Goal: Task Accomplishment & Management: Use online tool/utility

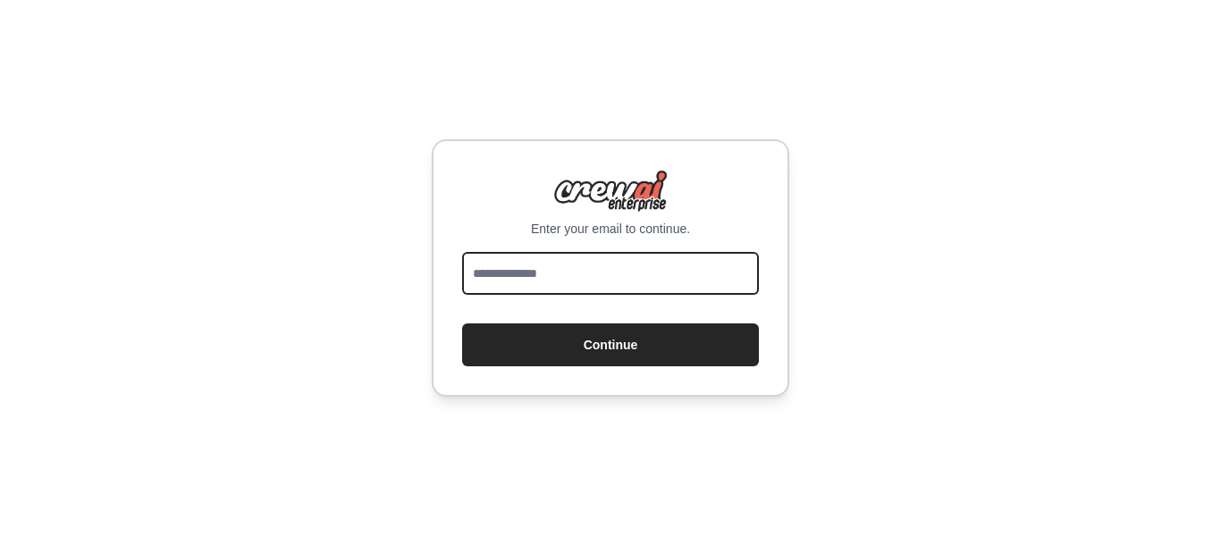
click at [710, 273] on input "email" at bounding box center [610, 273] width 297 height 43
click at [462, 324] on button "Continue" at bounding box center [610, 345] width 297 height 43
type input "**********"
click at [462, 324] on button "Continue" at bounding box center [610, 345] width 297 height 43
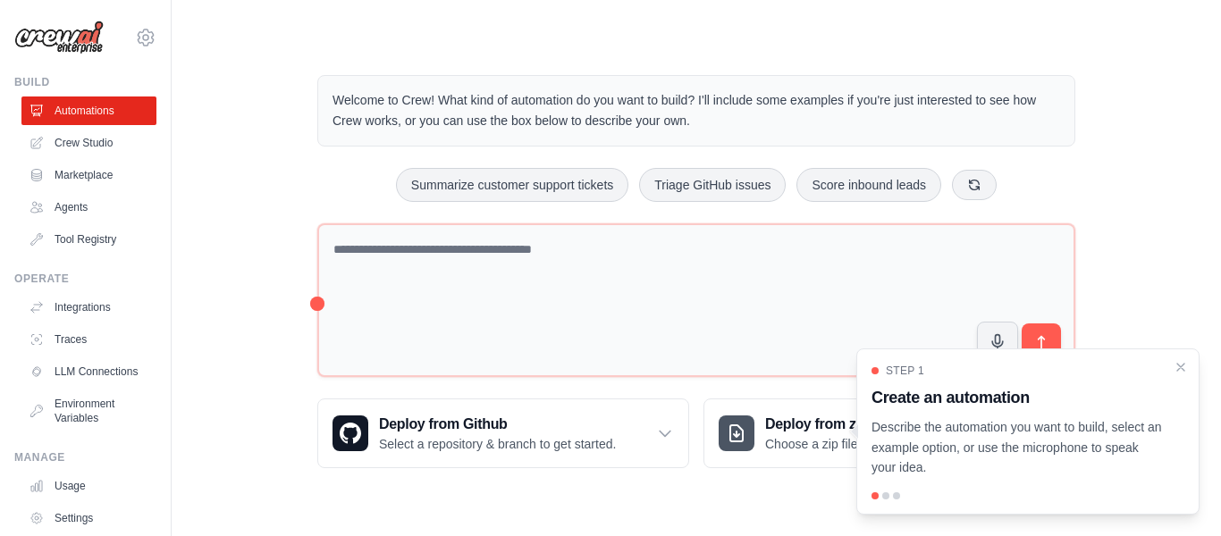
click at [301, 140] on div "Welcome to Crew! What kind of automation do you want to build? I'll include som…" at bounding box center [696, 271] width 801 height 450
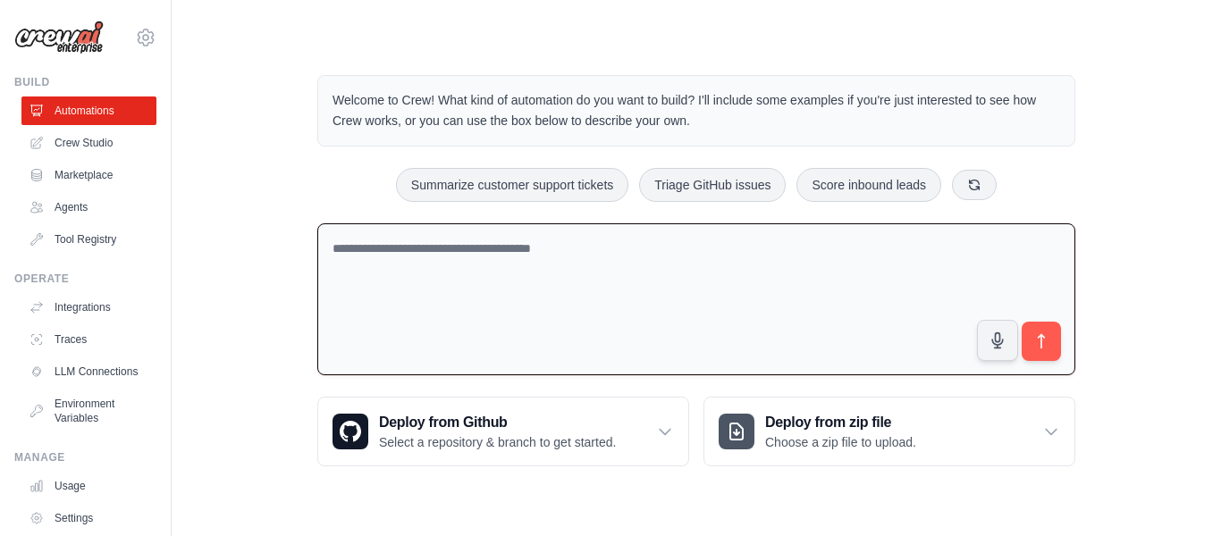
click at [511, 297] on textarea at bounding box center [696, 299] width 758 height 153
click at [550, 295] on textarea at bounding box center [696, 299] width 758 height 153
click at [660, 450] on div "Deploy from Github Select a repository & branch to get started." at bounding box center [503, 432] width 370 height 68
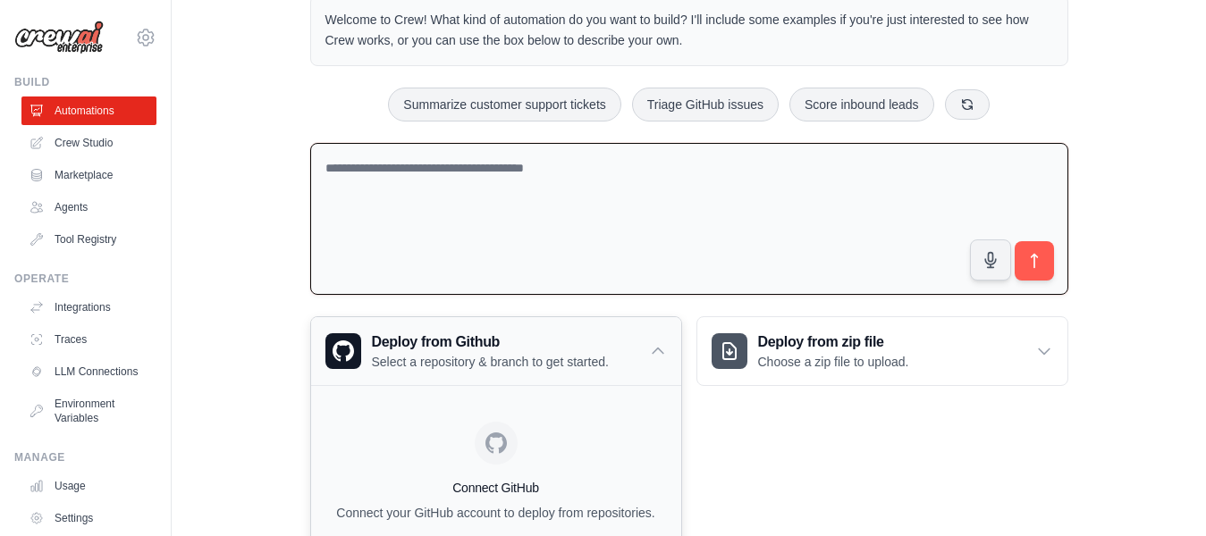
scroll to position [196, 0]
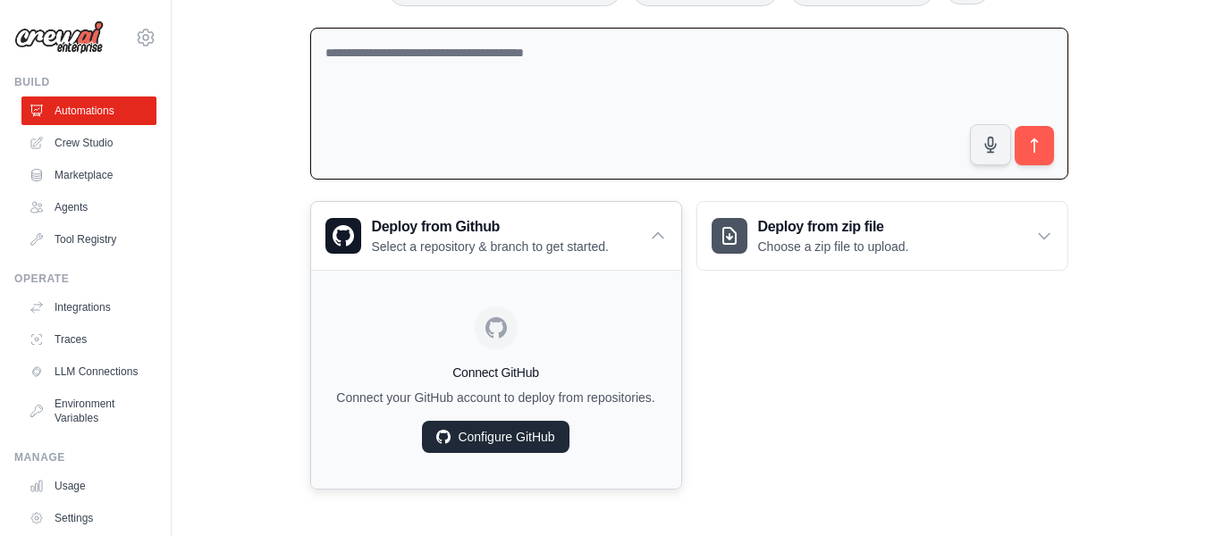
click at [535, 445] on link "Configure GitHub" at bounding box center [495, 437] width 147 height 32
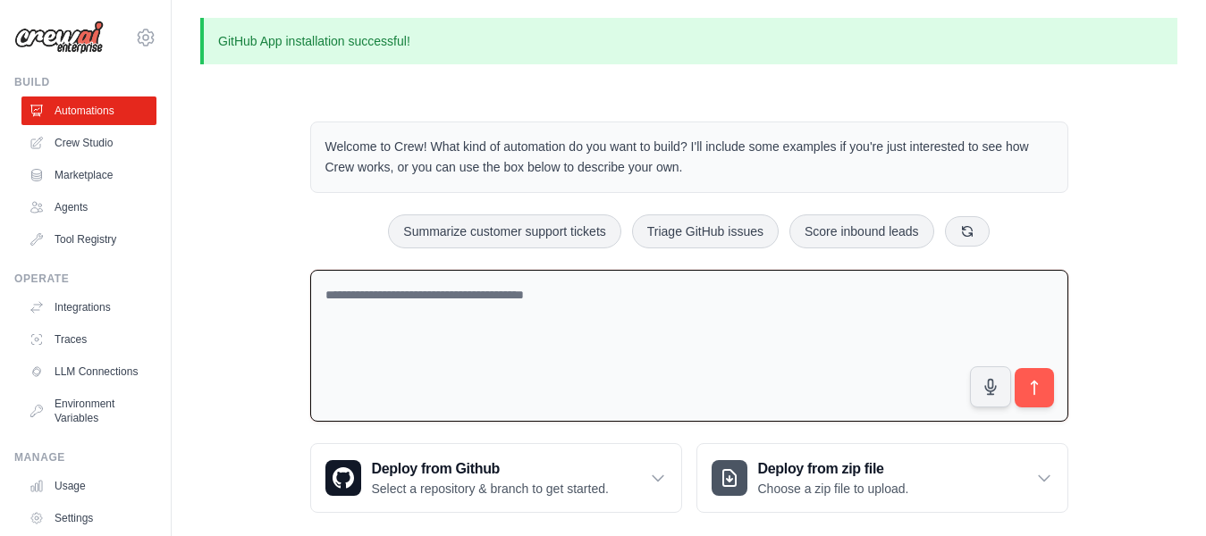
click at [483, 332] on textarea at bounding box center [689, 346] width 758 height 153
type textarea "*"
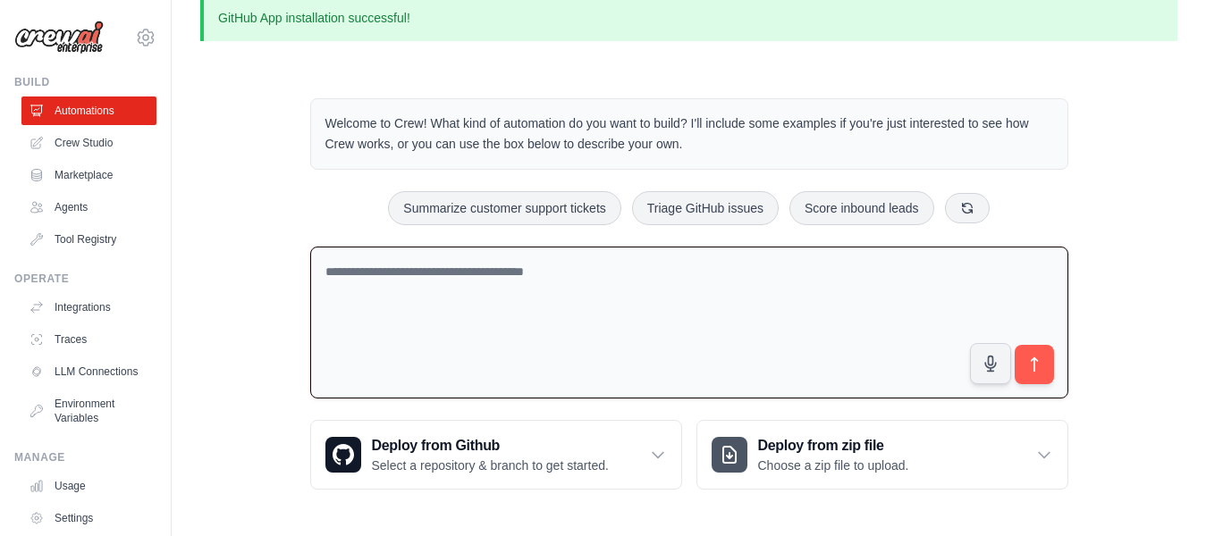
click at [489, 295] on textarea at bounding box center [689, 323] width 758 height 153
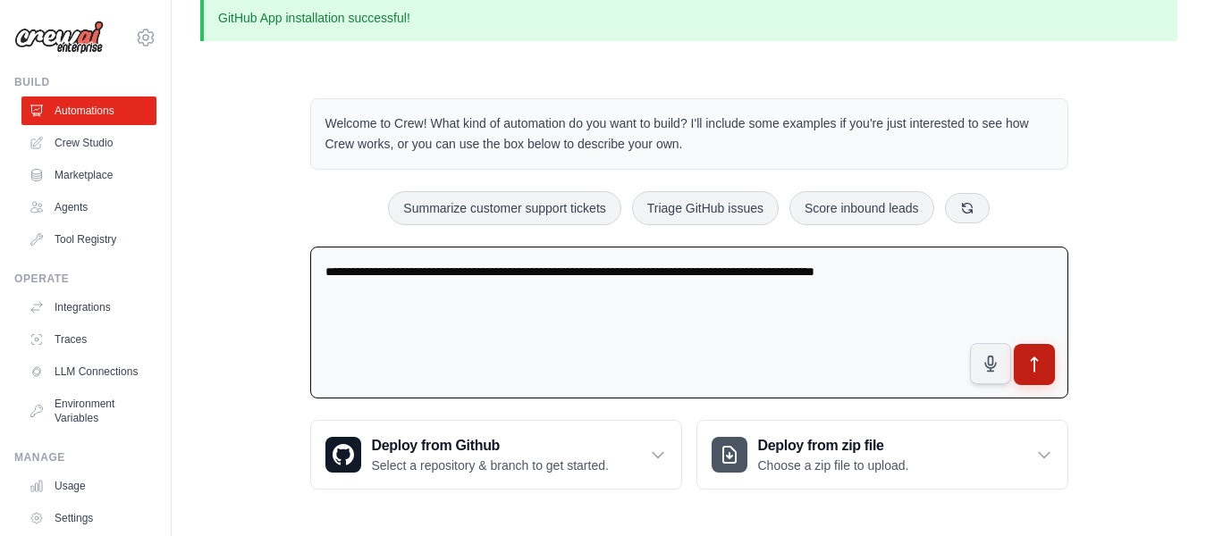
type textarea "**********"
click at [1024, 375] on button "submit" at bounding box center [1033, 364] width 41 height 41
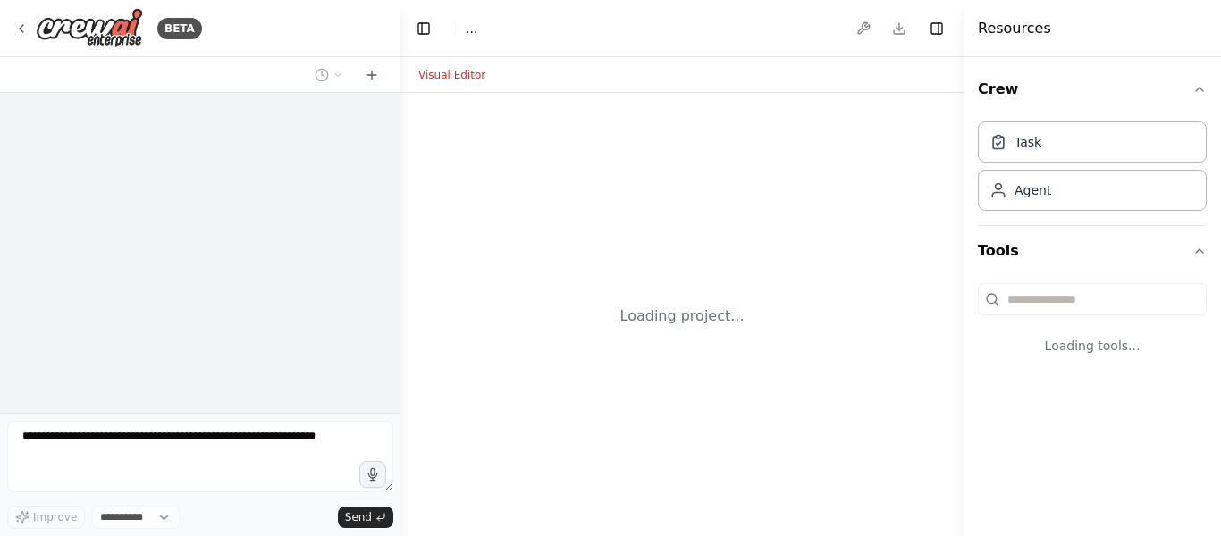
select select "****"
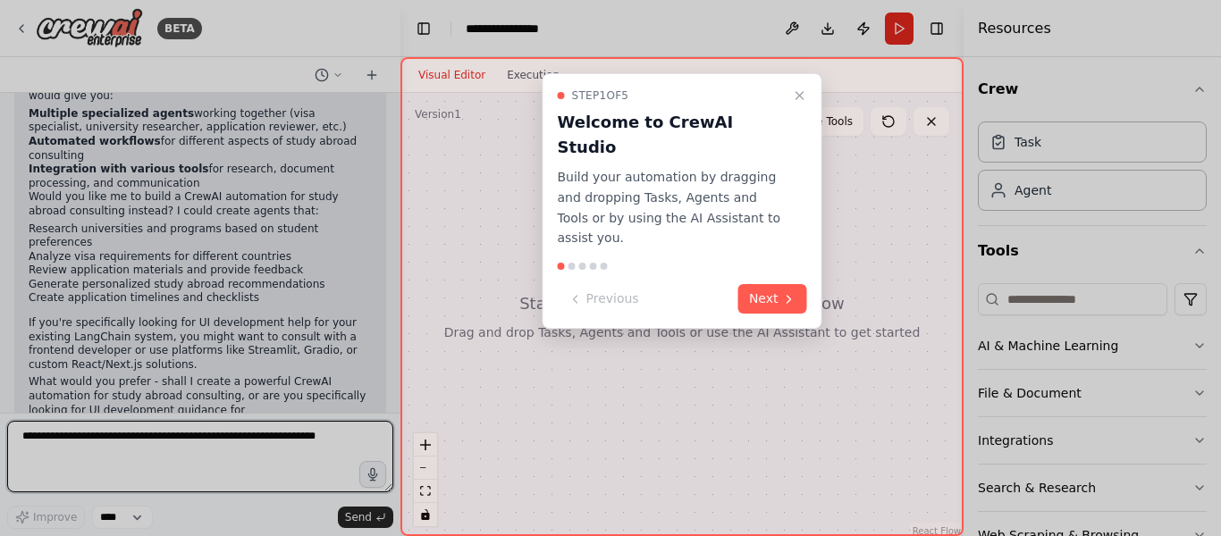
scroll to position [218, 0]
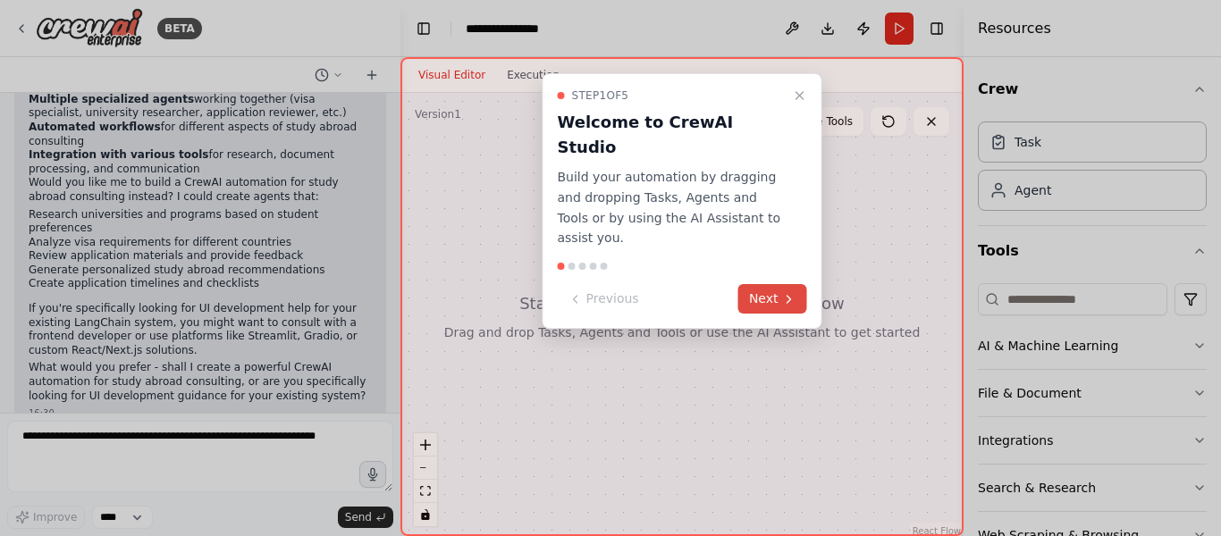
click at [782, 292] on icon at bounding box center [789, 299] width 14 height 14
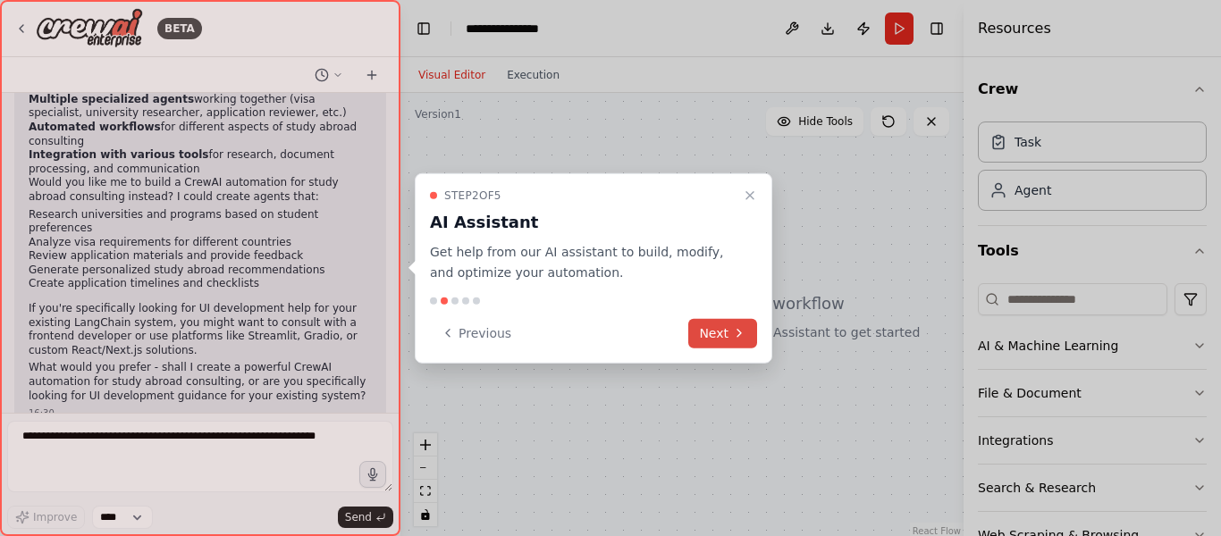
click at [739, 331] on icon at bounding box center [739, 333] width 4 height 7
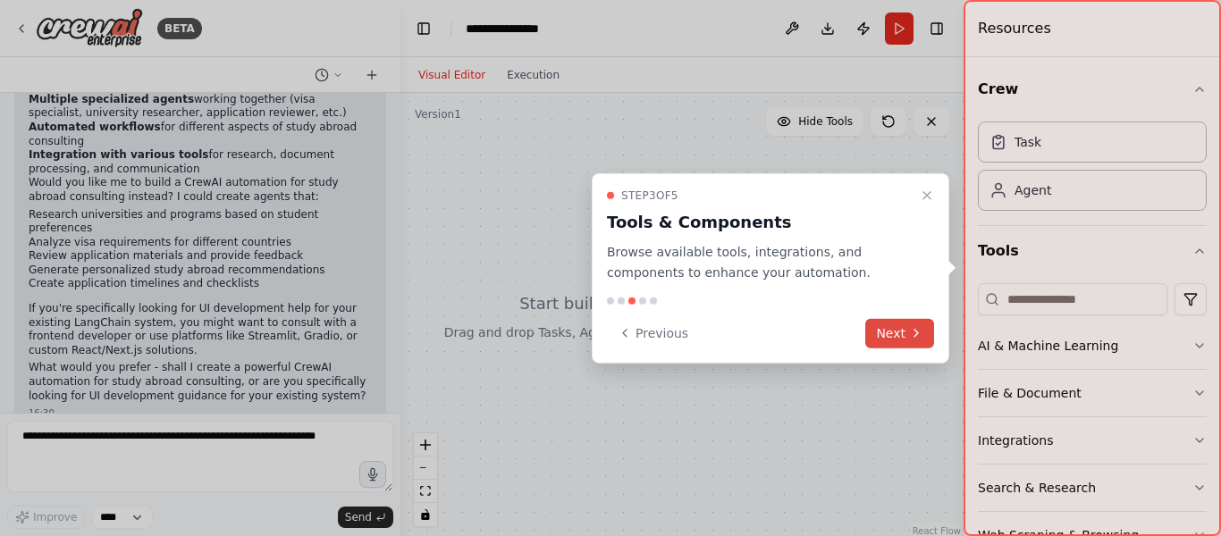
click at [907, 342] on button "Next" at bounding box center [899, 332] width 69 height 29
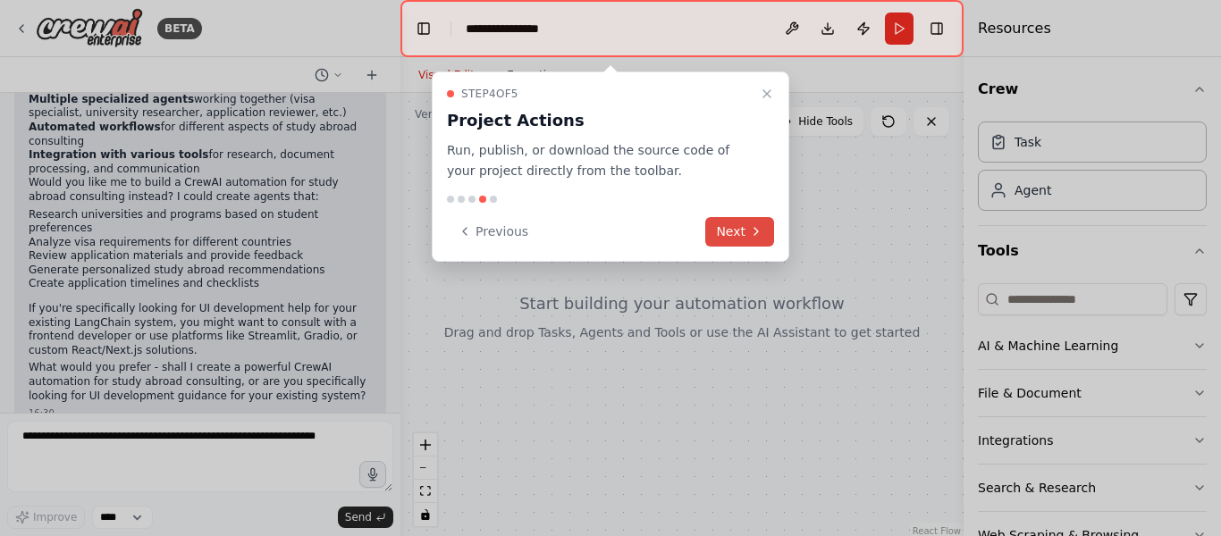
click at [742, 228] on button "Next" at bounding box center [739, 231] width 69 height 29
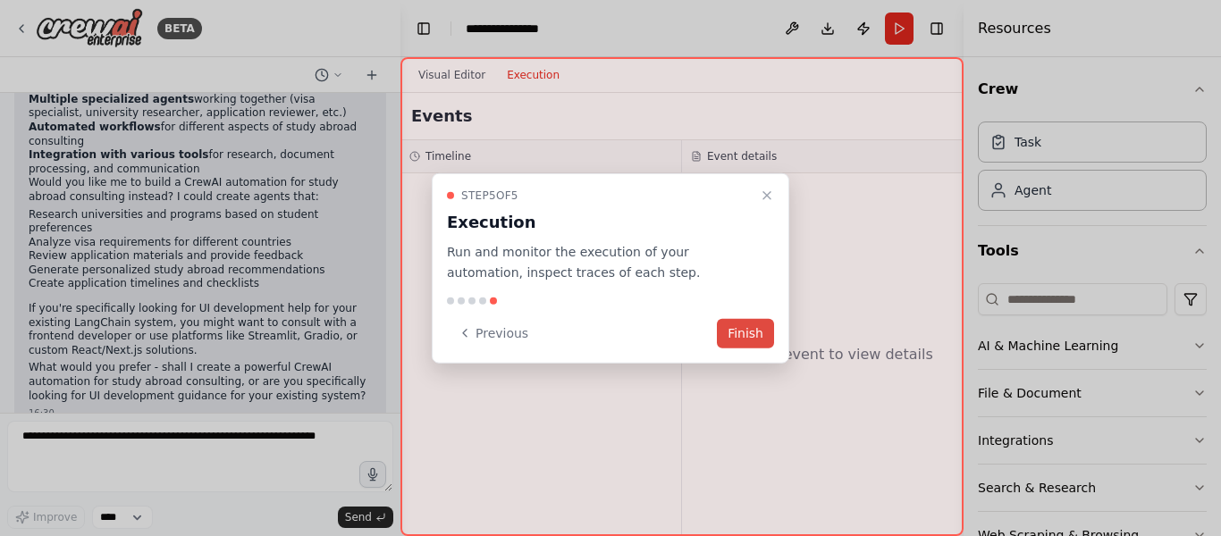
click at [761, 347] on button "Finish" at bounding box center [745, 332] width 57 height 29
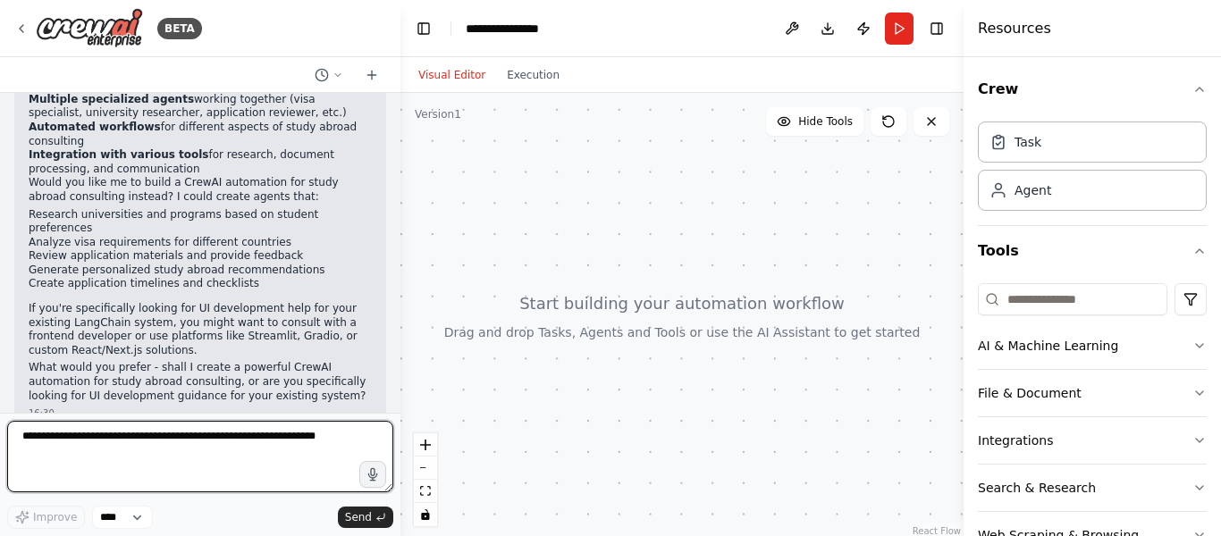
click at [173, 457] on textarea at bounding box center [200, 456] width 386 height 71
click at [90, 468] on textarea "**********" at bounding box center [200, 456] width 386 height 71
type textarea "**********"
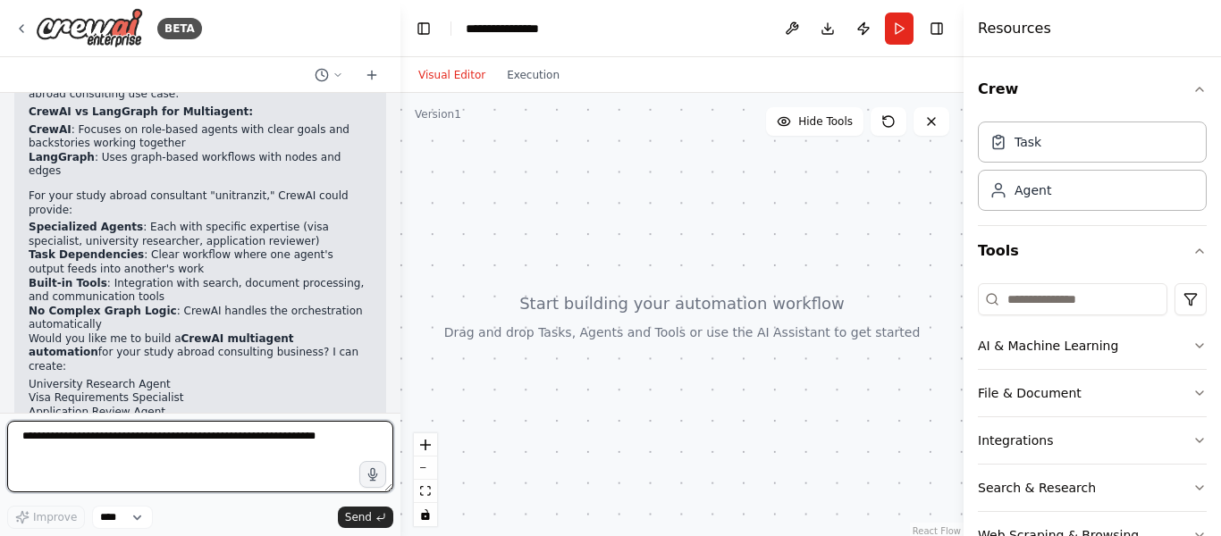
scroll to position [715, 0]
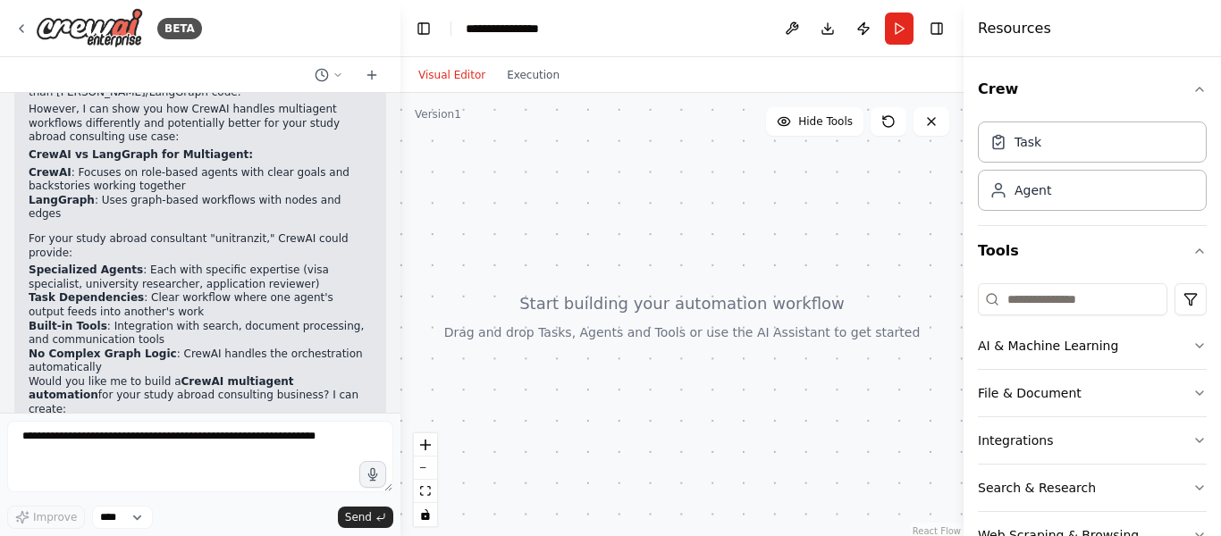
click at [196, 375] on strong "CrewAI multiagent automation" at bounding box center [161, 388] width 265 height 27
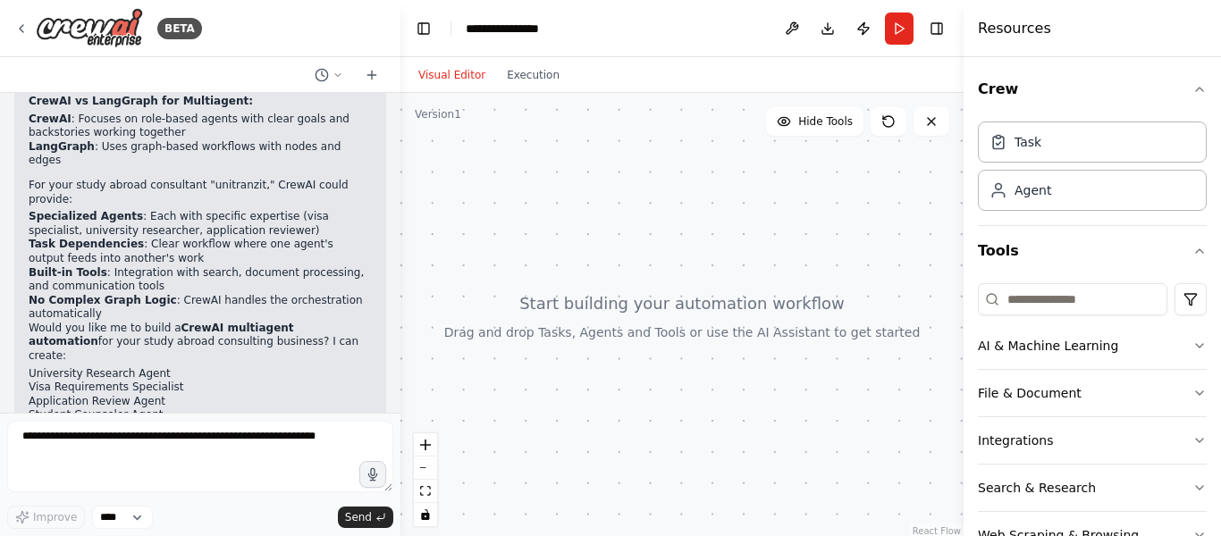
scroll to position [799, 0]
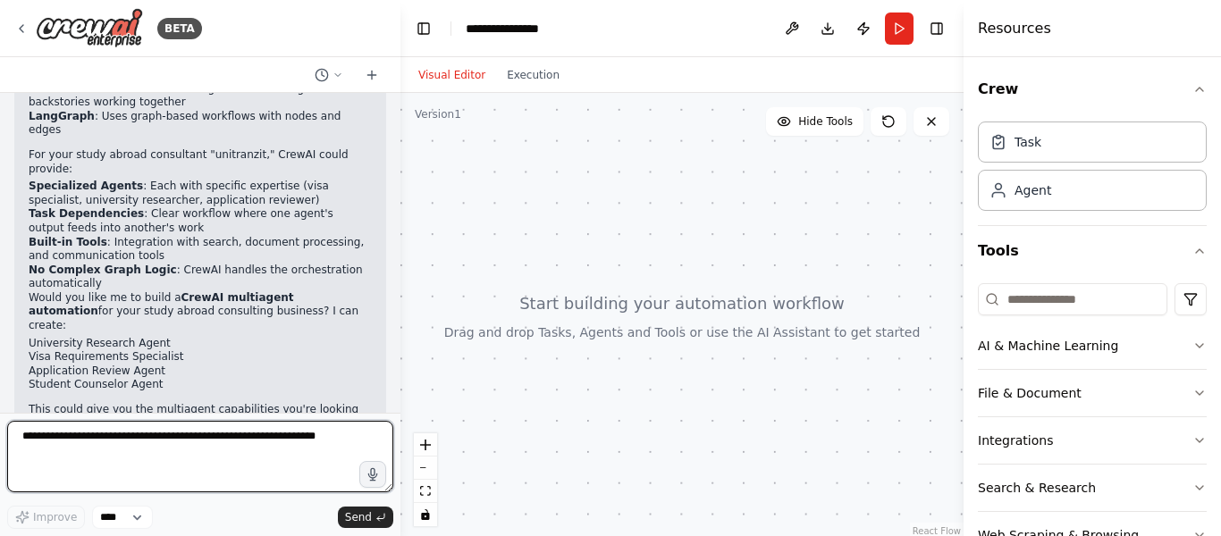
click at [114, 475] on textarea at bounding box center [200, 456] width 386 height 71
type textarea "****"
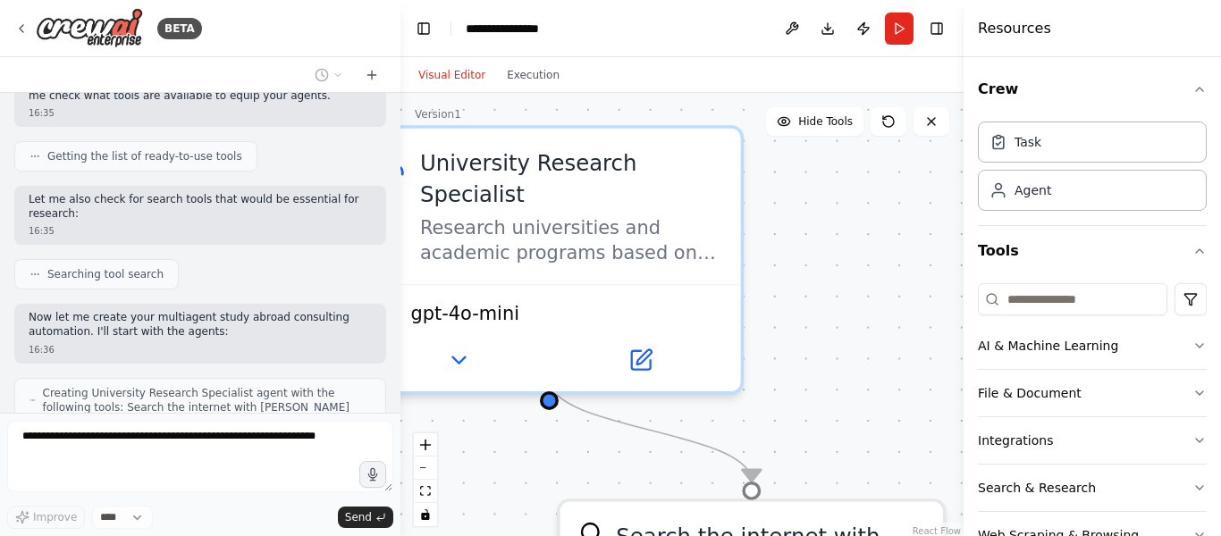
scroll to position [1379, 0]
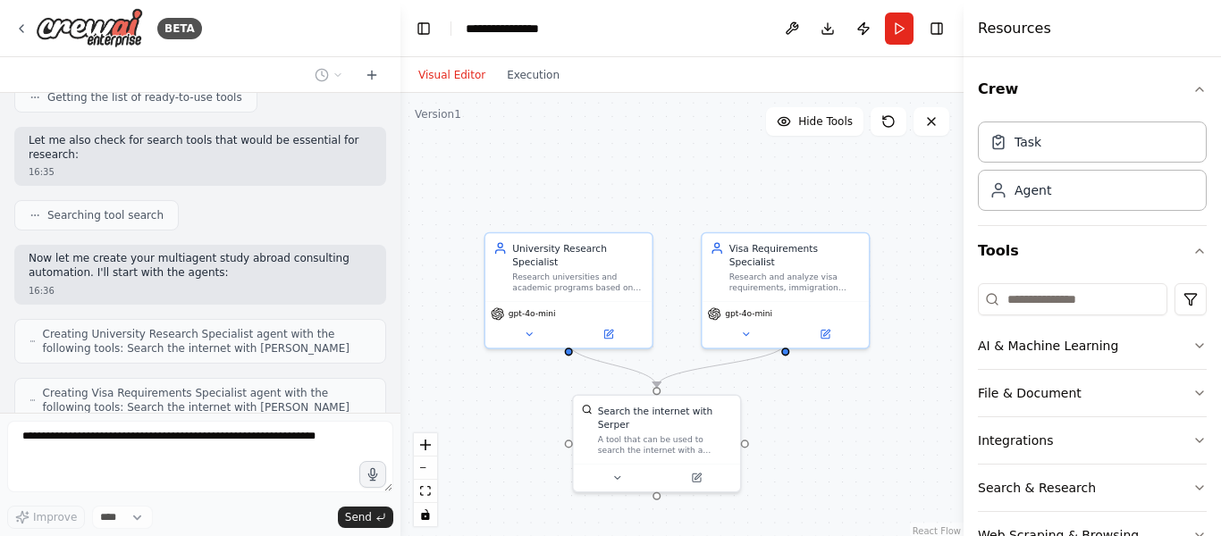
drag, startPoint x: 649, startPoint y: 181, endPoint x: 546, endPoint y: 166, distance: 103.9
click at [546, 166] on div ".deletable-edge-delete-btn { width: 20px; height: 20px; border: 0px solid #ffff…" at bounding box center [681, 316] width 563 height 447
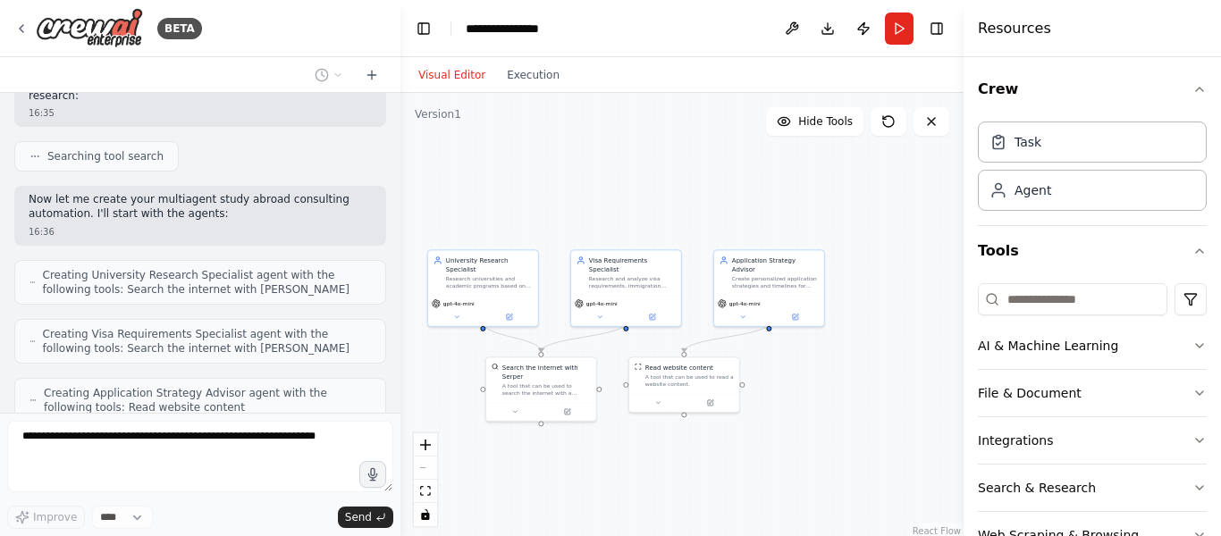
drag, startPoint x: 734, startPoint y: 215, endPoint x: 615, endPoint y: 182, distance: 123.4
click at [615, 182] on div ".deletable-edge-delete-btn { width: 20px; height: 20px; border: 0px solid #ffff…" at bounding box center [681, 316] width 563 height 447
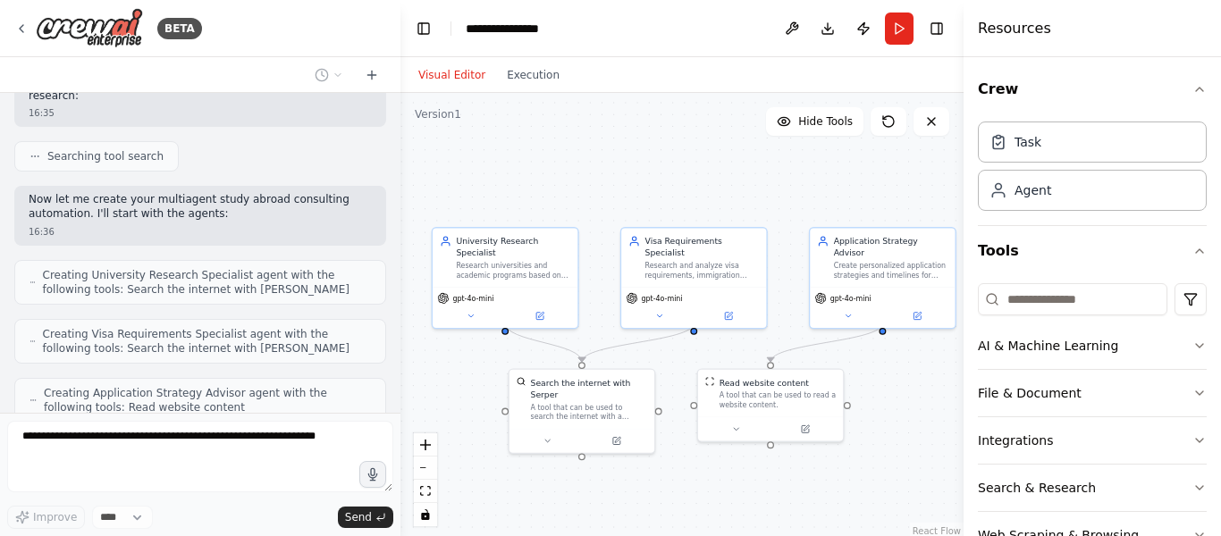
drag, startPoint x: 636, startPoint y: 206, endPoint x: 715, endPoint y: 182, distance: 82.3
click at [715, 182] on div ".deletable-edge-delete-btn { width: 20px; height: 20px; border: 0px solid #ffff…" at bounding box center [681, 316] width 563 height 447
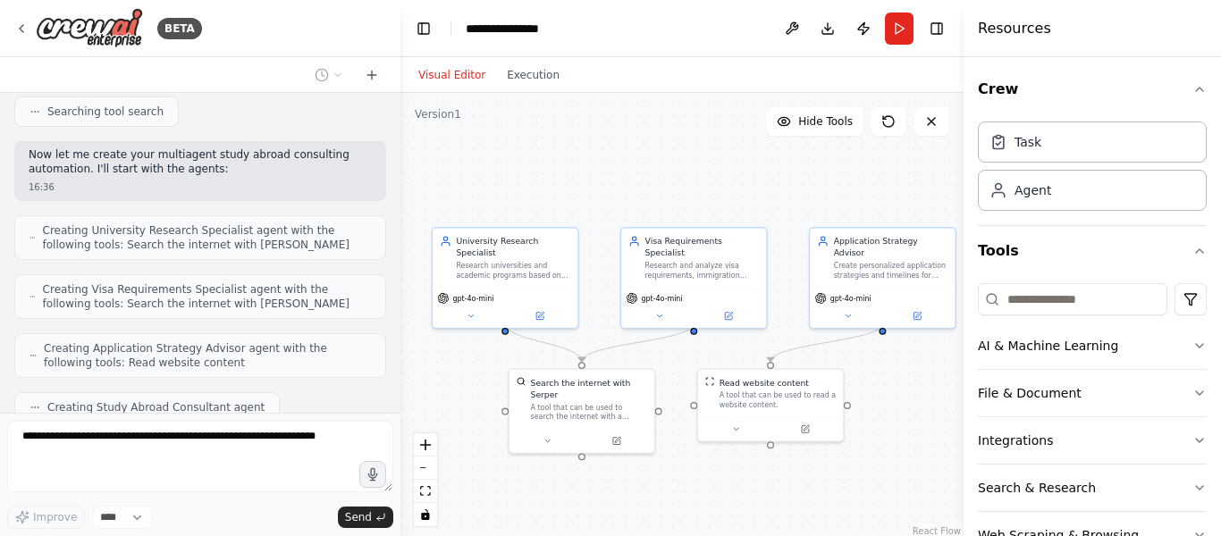
scroll to position [1586, 0]
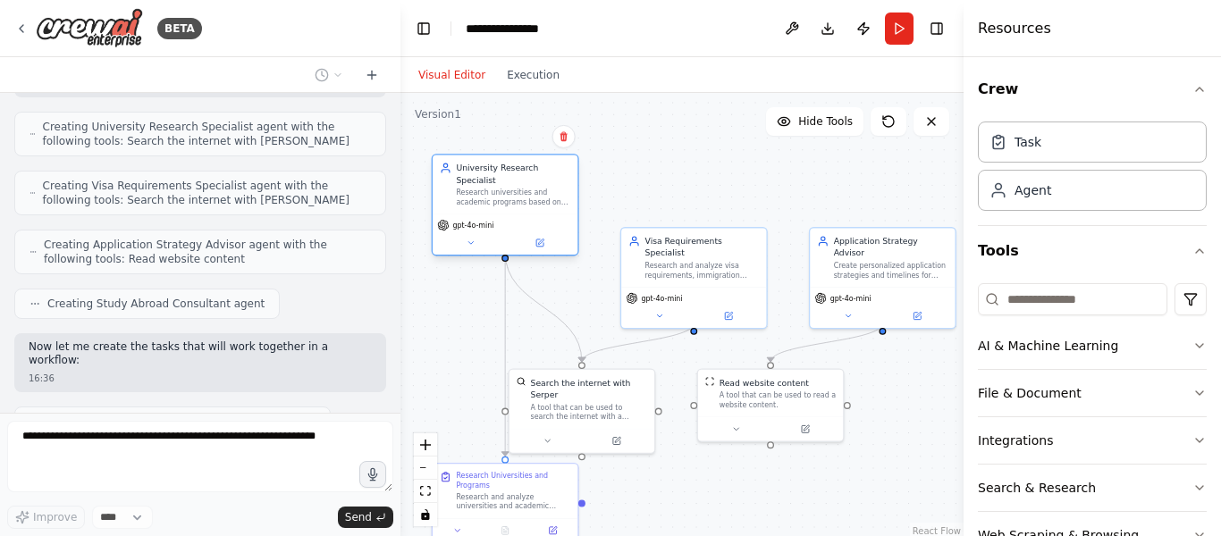
drag, startPoint x: 466, startPoint y: 267, endPoint x: 463, endPoint y: 201, distance: 66.2
click at [463, 201] on div "University Research Specialist Research universities and academic programs base…" at bounding box center [505, 184] width 145 height 59
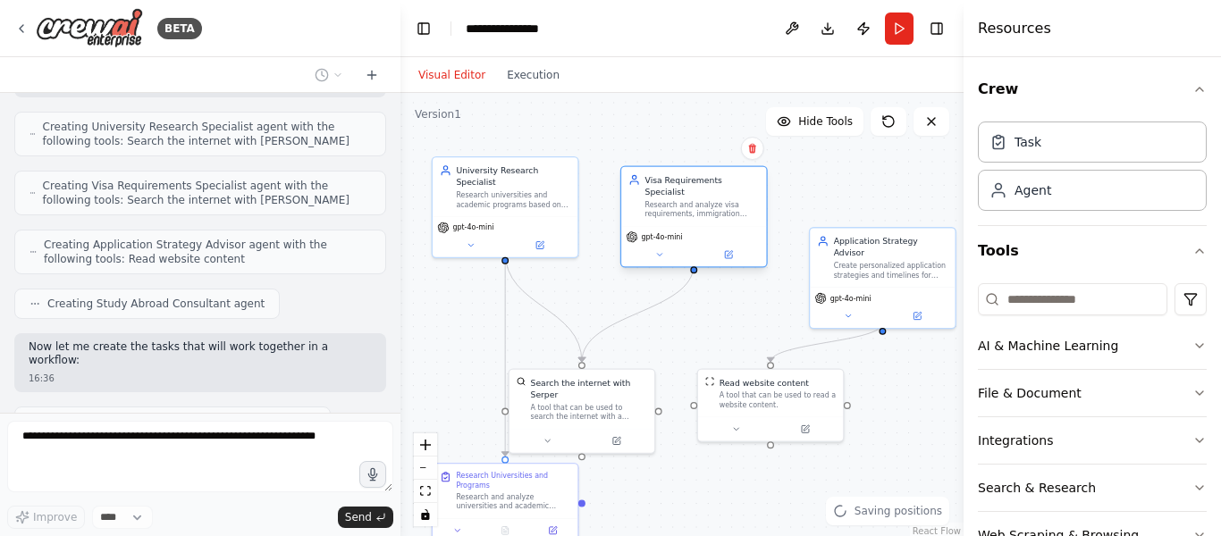
drag, startPoint x: 685, startPoint y: 264, endPoint x: 685, endPoint y: 202, distance: 61.7
click at [685, 202] on div "Research and analyze visa requirements, immigration processes, and documentatio…" at bounding box center [702, 209] width 114 height 19
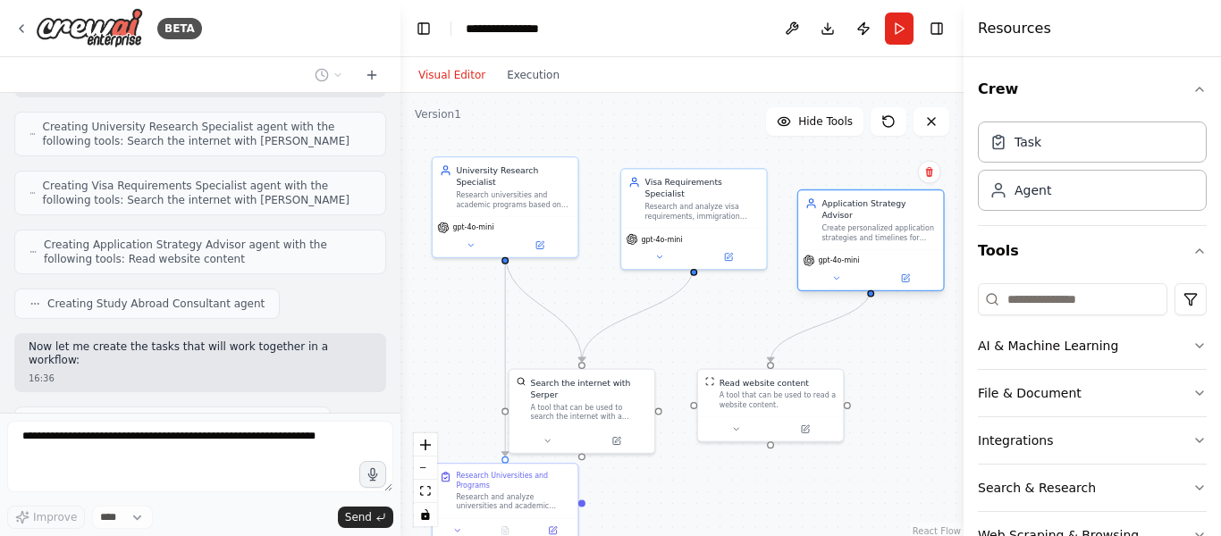
drag, startPoint x: 872, startPoint y: 261, endPoint x: 860, endPoint y: 215, distance: 47.3
click at [860, 223] on div "Create personalized application strategies and timelines for {student_profile} …" at bounding box center [878, 232] width 114 height 19
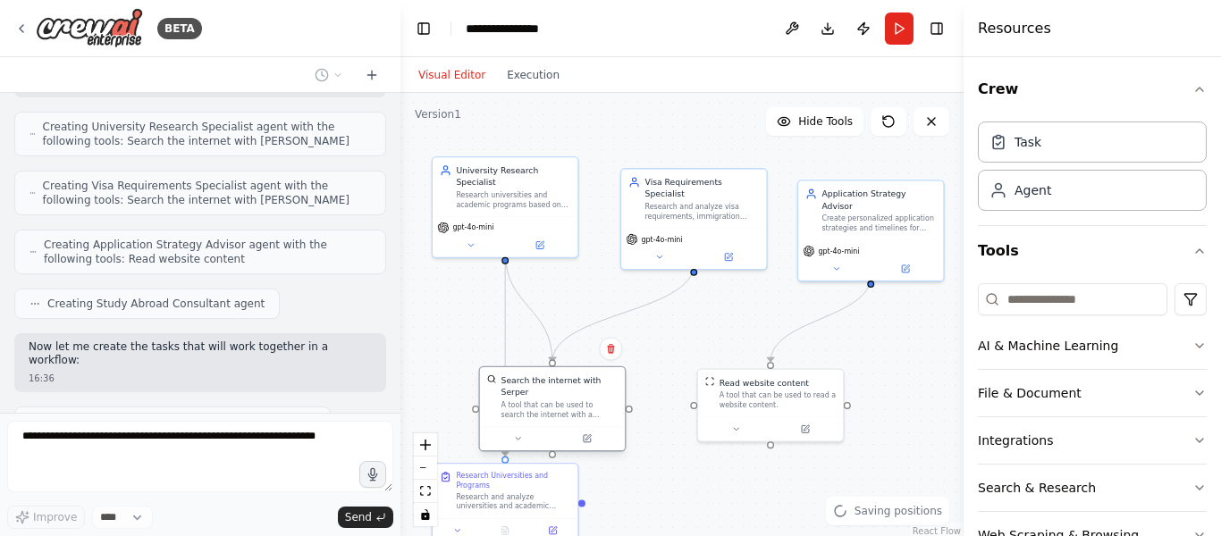
drag, startPoint x: 587, startPoint y: 398, endPoint x: 554, endPoint y: 398, distance: 33.1
click at [554, 400] on div "A tool that can be used to search the internet with a search_query. Supports di…" at bounding box center [559, 409] width 117 height 19
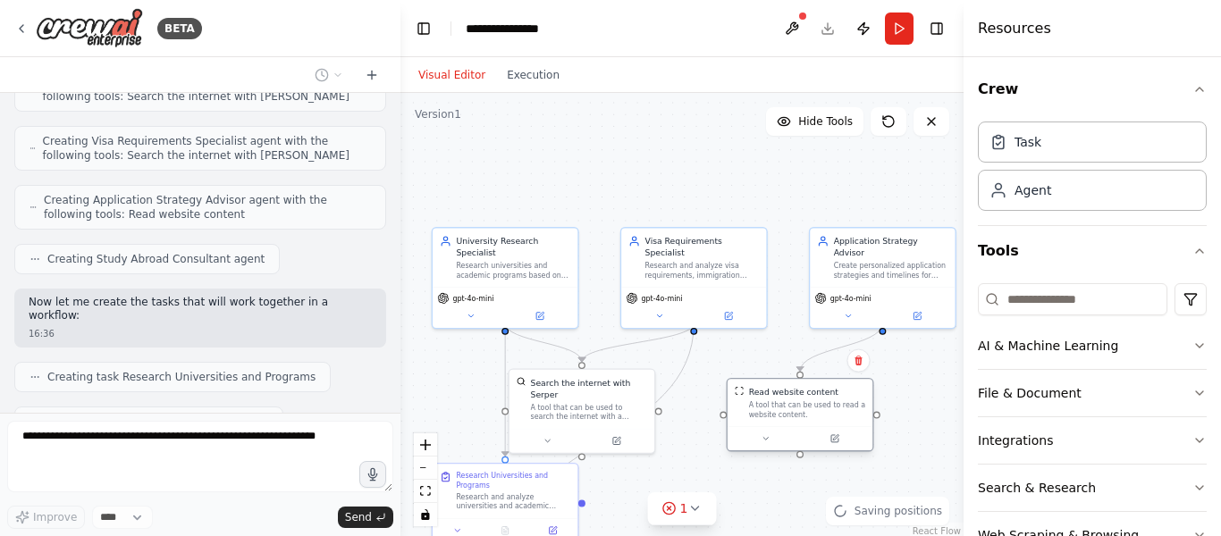
drag, startPoint x: 764, startPoint y: 413, endPoint x: 794, endPoint y: 424, distance: 32.2
click at [794, 424] on div "Read website content A tool that can be used to read a website content." at bounding box center [799, 402] width 145 height 47
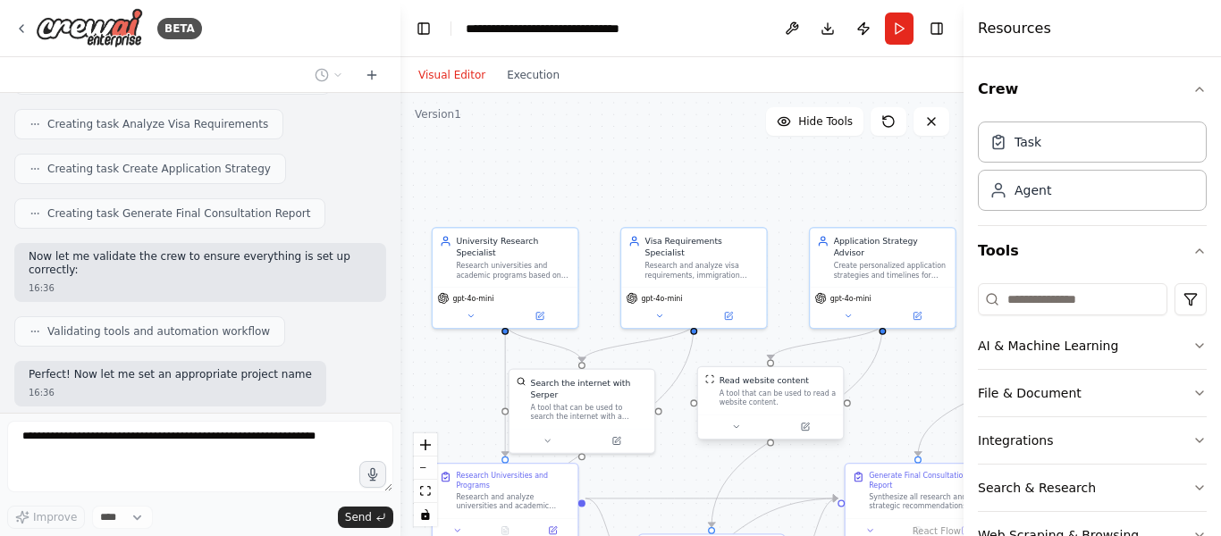
scroll to position [1943, 0]
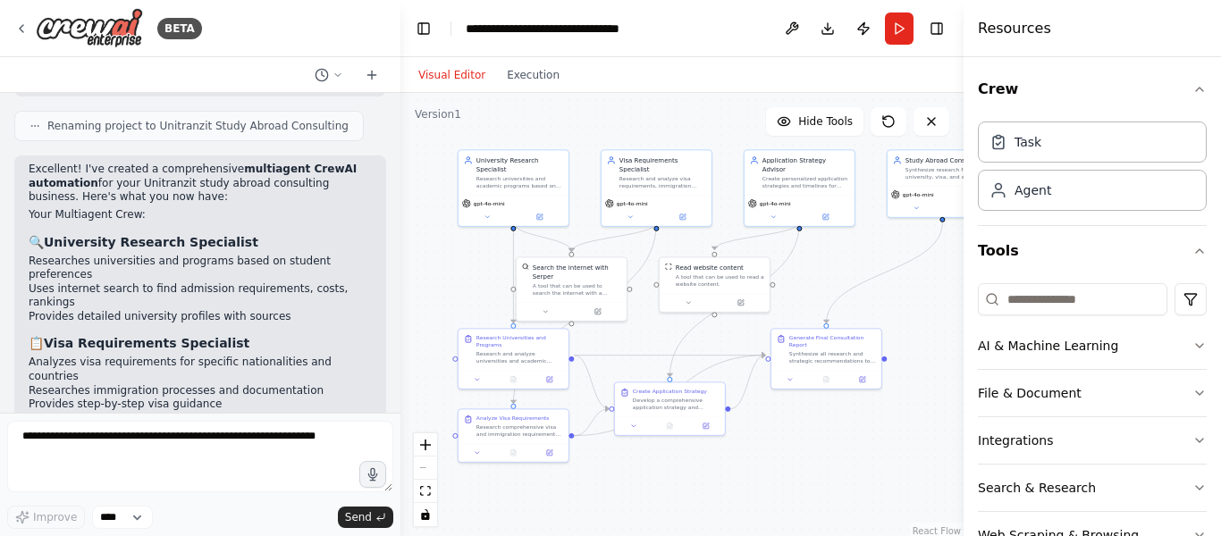
drag, startPoint x: 495, startPoint y: 344, endPoint x: 461, endPoint y: 274, distance: 77.5
click at [461, 274] on div ".deletable-edge-delete-btn { width: 20px; height: 20px; border: 0px solid #ffff…" at bounding box center [681, 316] width 563 height 447
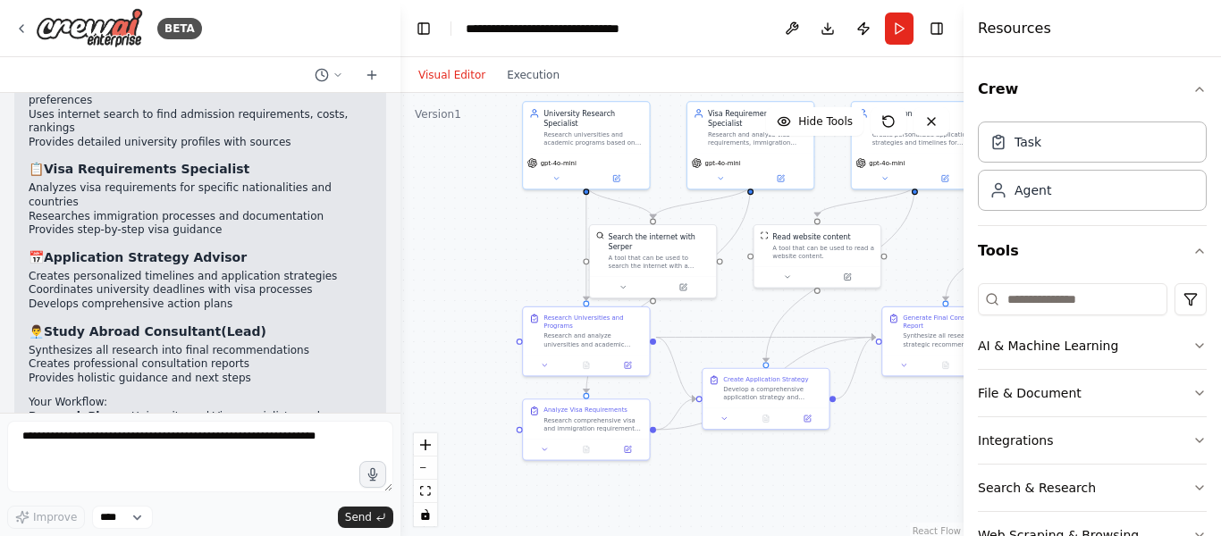
drag, startPoint x: 708, startPoint y: 486, endPoint x: 765, endPoint y: 514, distance: 63.6
click at [765, 514] on div ".deletable-edge-delete-btn { width: 20px; height: 20px; border: 0px solid #ffff…" at bounding box center [681, 316] width 563 height 447
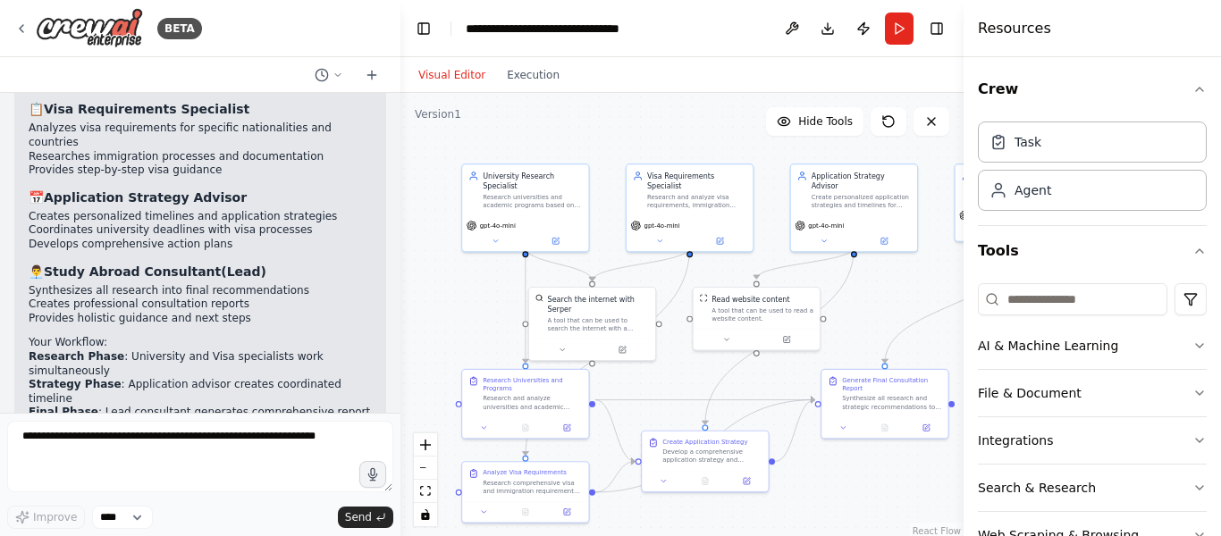
drag, startPoint x: 488, startPoint y: 293, endPoint x: 468, endPoint y: 350, distance: 60.5
click at [468, 350] on div ".deletable-edge-delete-btn { width: 20px; height: 20px; border: 0px solid #ffff…" at bounding box center [681, 316] width 563 height 447
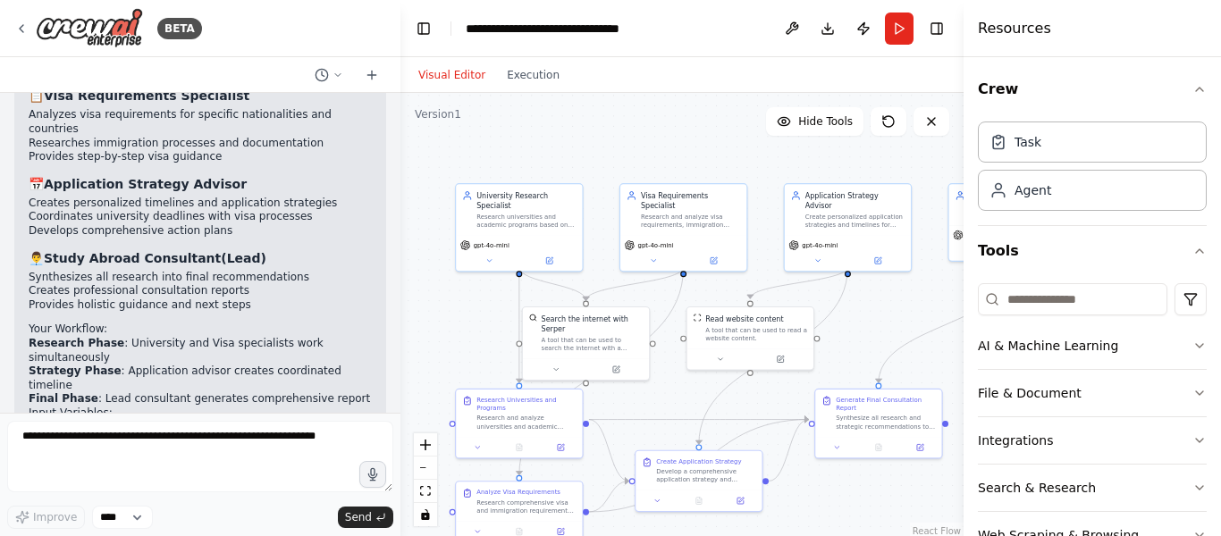
scroll to position [2517, 0]
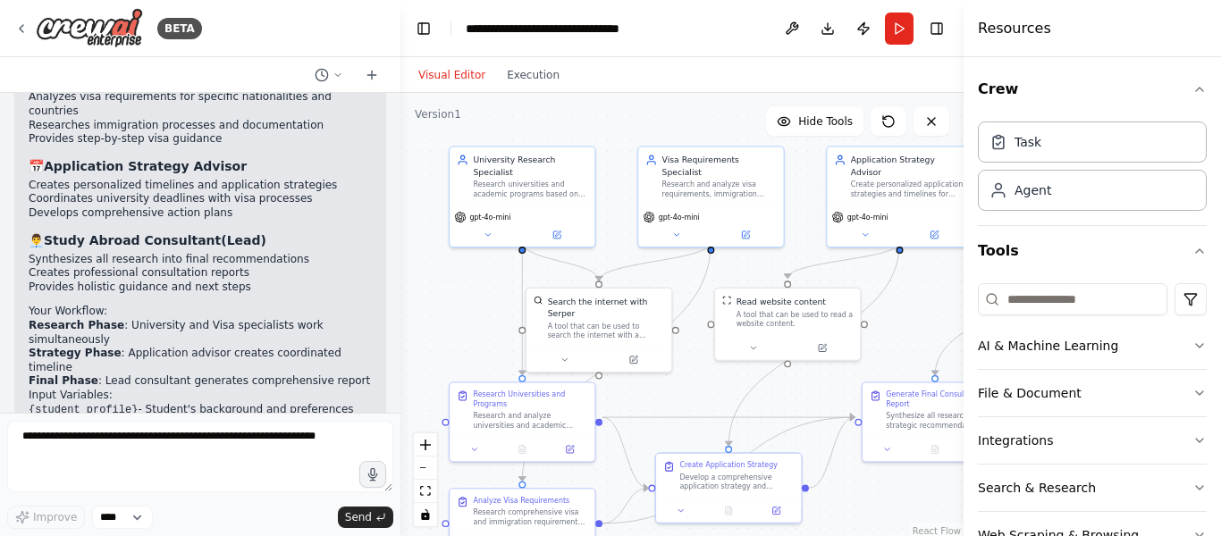
drag, startPoint x: 489, startPoint y: 353, endPoint x: 485, endPoint y: 340, distance: 13.0
click at [485, 340] on div ".deletable-edge-delete-btn { width: 20px; height: 20px; border: 0px solid #ffff…" at bounding box center [681, 316] width 563 height 447
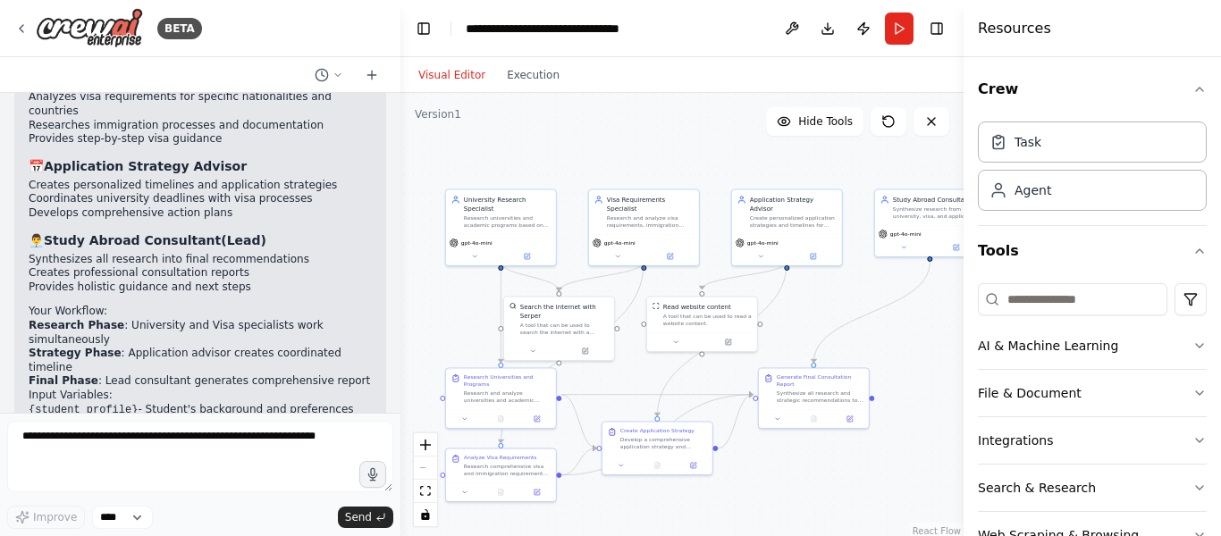
drag, startPoint x: 525, startPoint y: 324, endPoint x: 451, endPoint y: 311, distance: 75.4
click at [451, 311] on div ".deletable-edge-delete-btn { width: 20px; height: 20px; border: 0px solid #ffff…" at bounding box center [681, 316] width 563 height 447
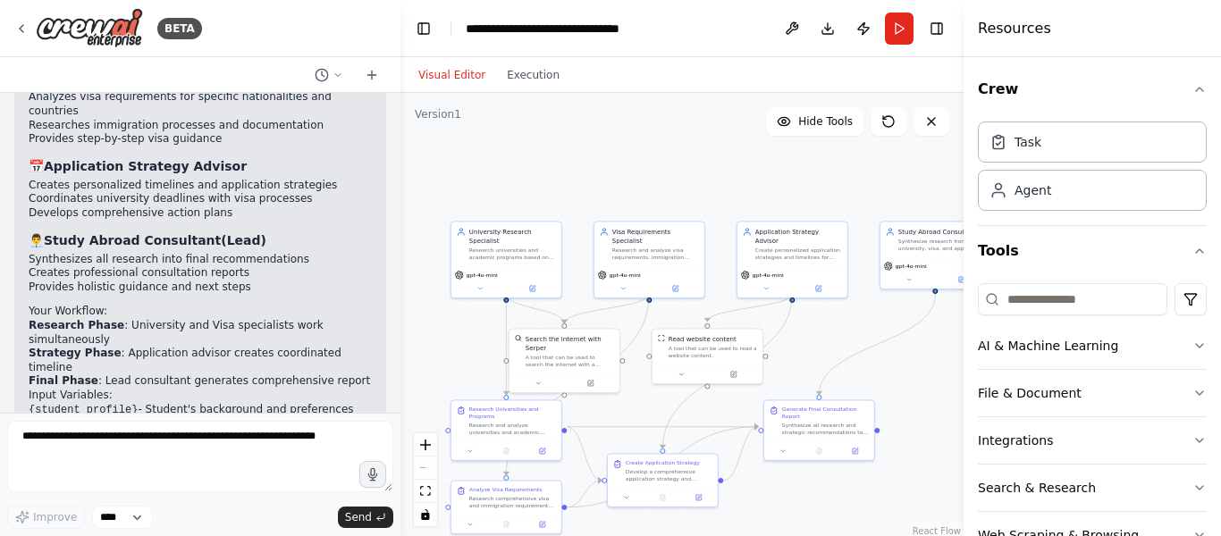
drag, startPoint x: 601, startPoint y: 139, endPoint x: 606, endPoint y: 173, distance: 34.4
click at [606, 173] on div ".deletable-edge-delete-btn { width: 20px; height: 20px; border: 0px solid #ffff…" at bounding box center [681, 316] width 563 height 447
drag, startPoint x: 29, startPoint y: 236, endPoint x: 285, endPoint y: 288, distance: 260.8
click at [285, 403] on ul "{student_profile} - Student's background and preferences {field_of_study} - Des…" at bounding box center [200, 432] width 343 height 59
click at [289, 417] on li "{field_of_study} - Desired academic field" at bounding box center [200, 424] width 343 height 15
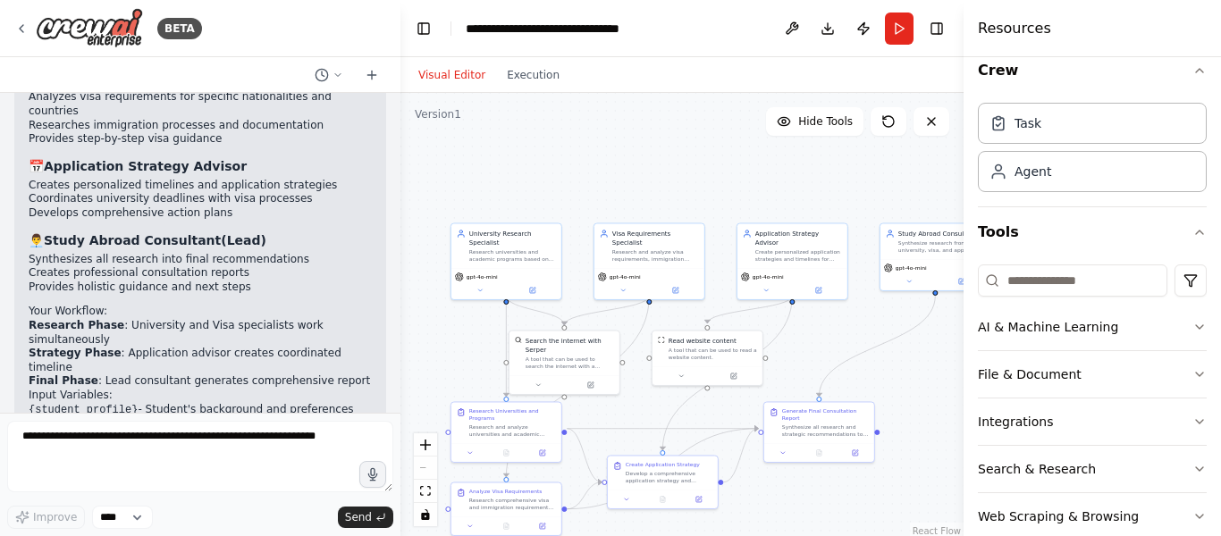
scroll to position [52, 0]
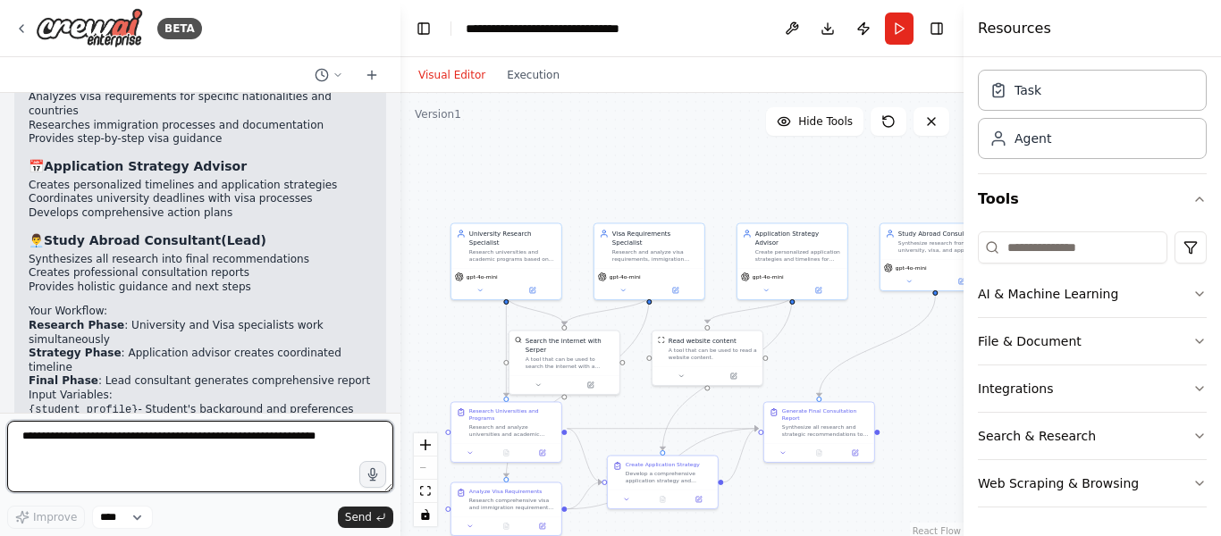
click at [153, 460] on textarea at bounding box center [200, 456] width 386 height 71
click at [86, 442] on textarea at bounding box center [200, 456] width 386 height 71
type textarea "*****"
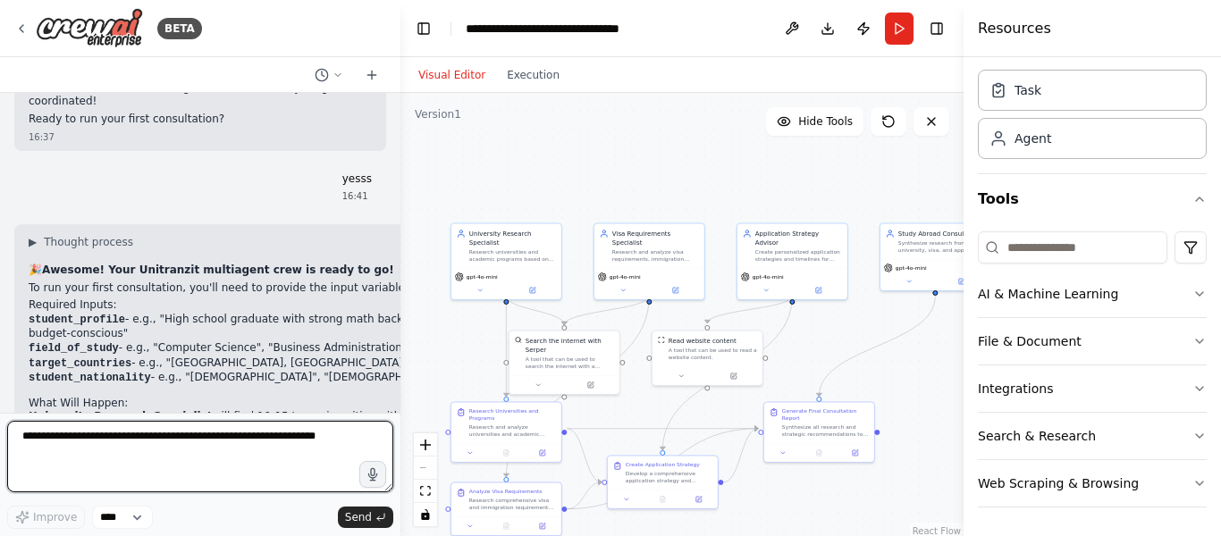
scroll to position [2982, 0]
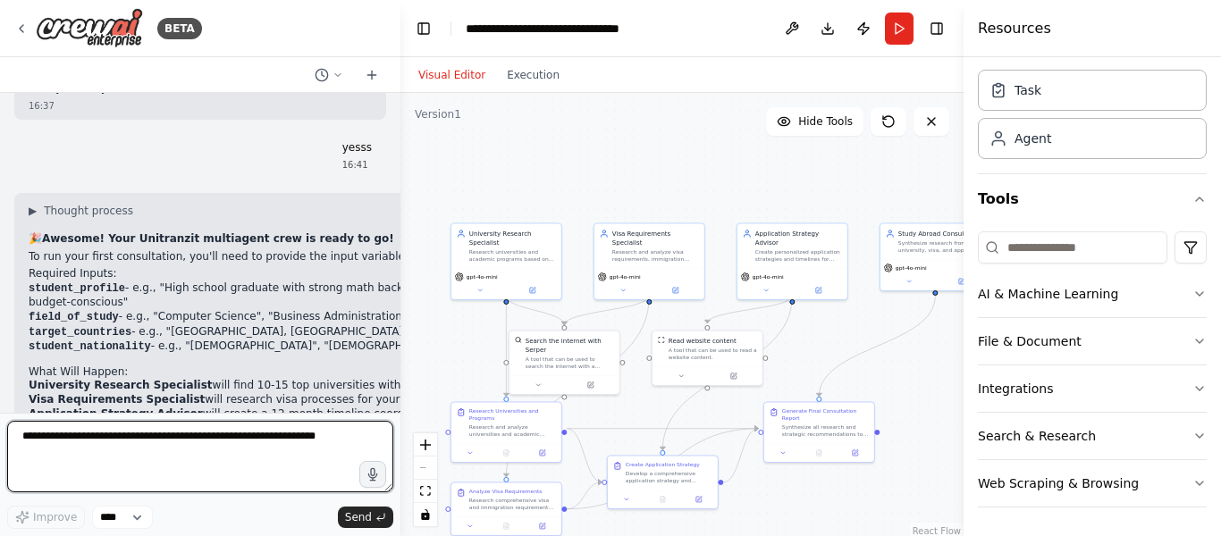
click at [251, 464] on textarea at bounding box center [200, 456] width 386 height 71
type textarea "***"
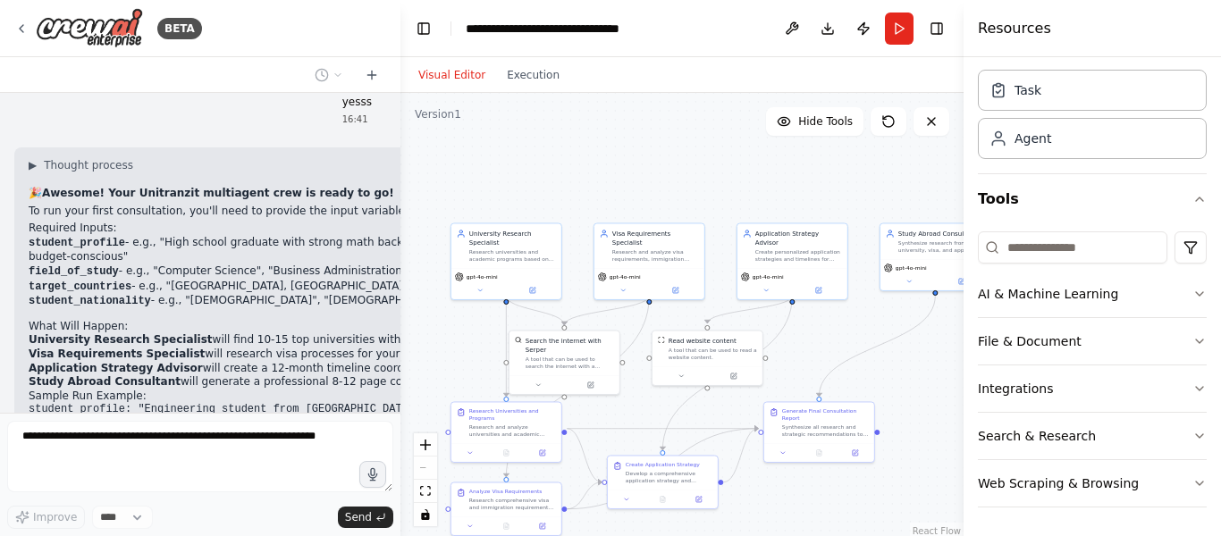
scroll to position [3089, 0]
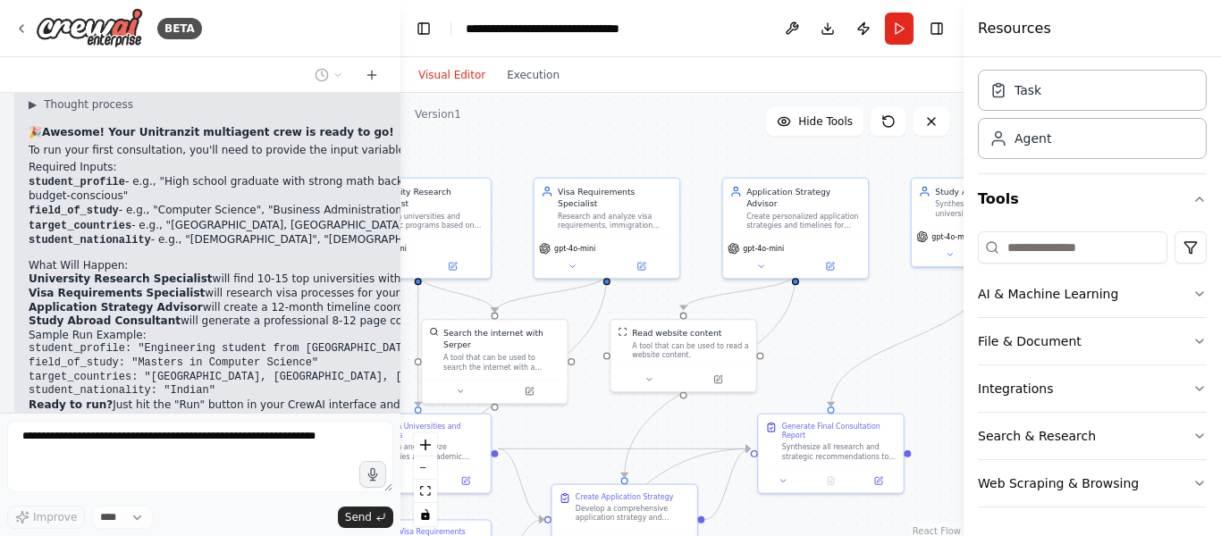
click at [525, 60] on div "Visual Editor Execution" at bounding box center [489, 75] width 163 height 36
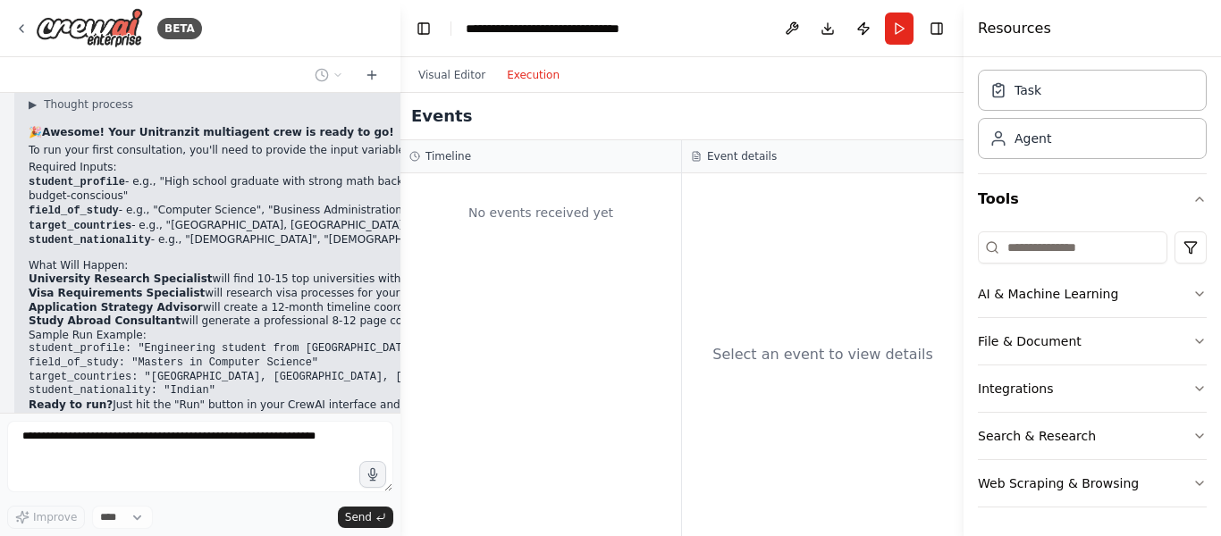
click at [526, 78] on button "Execution" at bounding box center [533, 74] width 74 height 21
click at [1052, 144] on div "Agent" at bounding box center [1092, 137] width 229 height 41
click at [1079, 104] on div "Task" at bounding box center [1092, 89] width 229 height 41
click at [425, 78] on button "Visual Editor" at bounding box center [452, 74] width 88 height 21
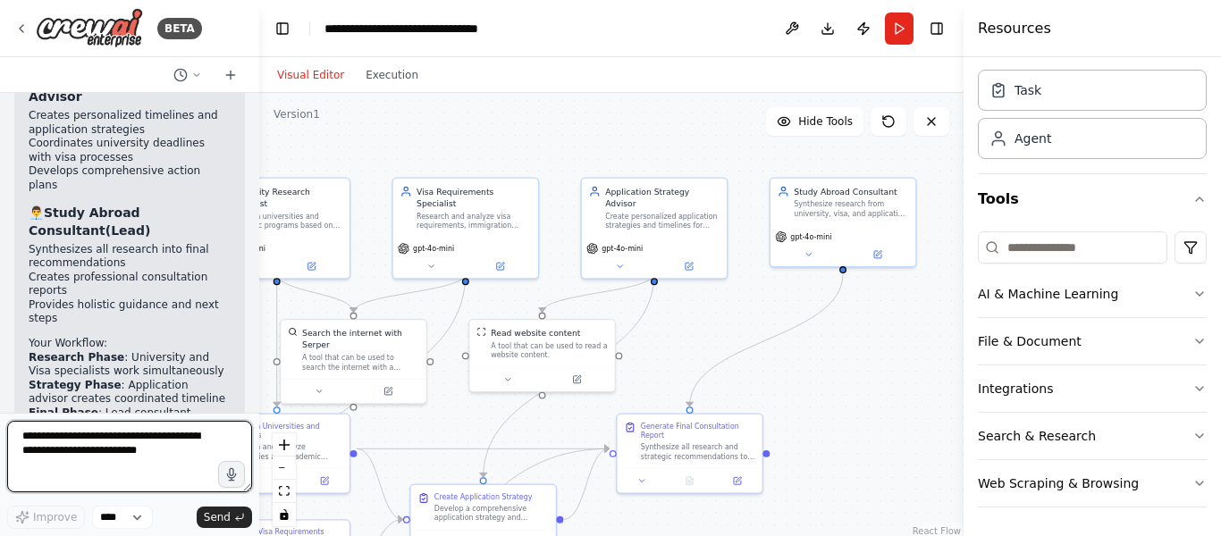
scroll to position [4595, 0]
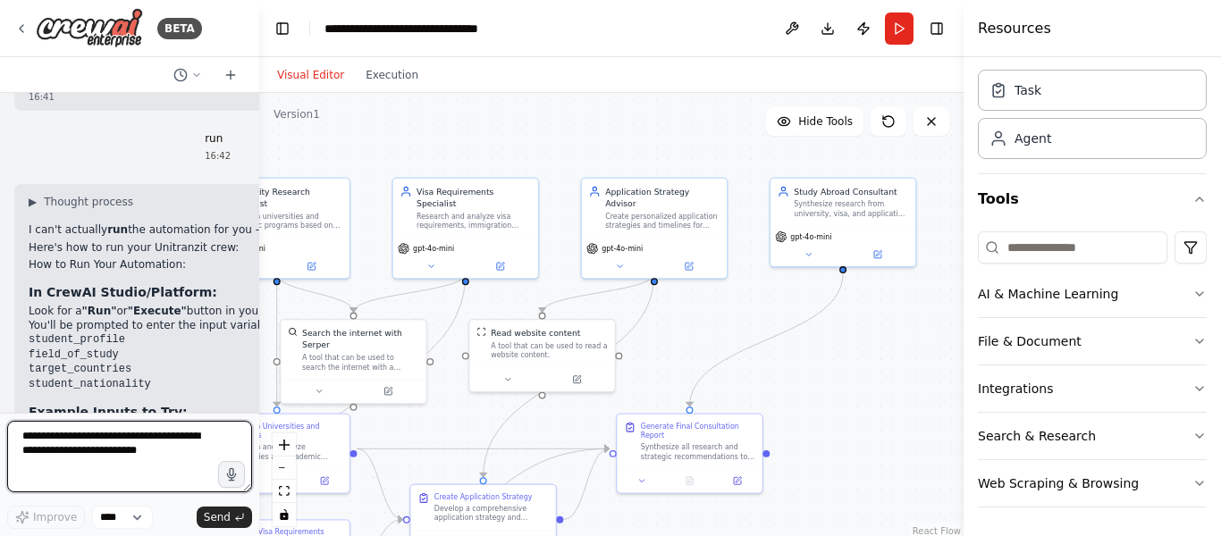
drag, startPoint x: 394, startPoint y: 154, endPoint x: 259, endPoint y: 153, distance: 134.9
click at [259, 153] on div "BETA i want a ui for this langchain based study abroad consultant called unitra…" at bounding box center [610, 268] width 1221 height 536
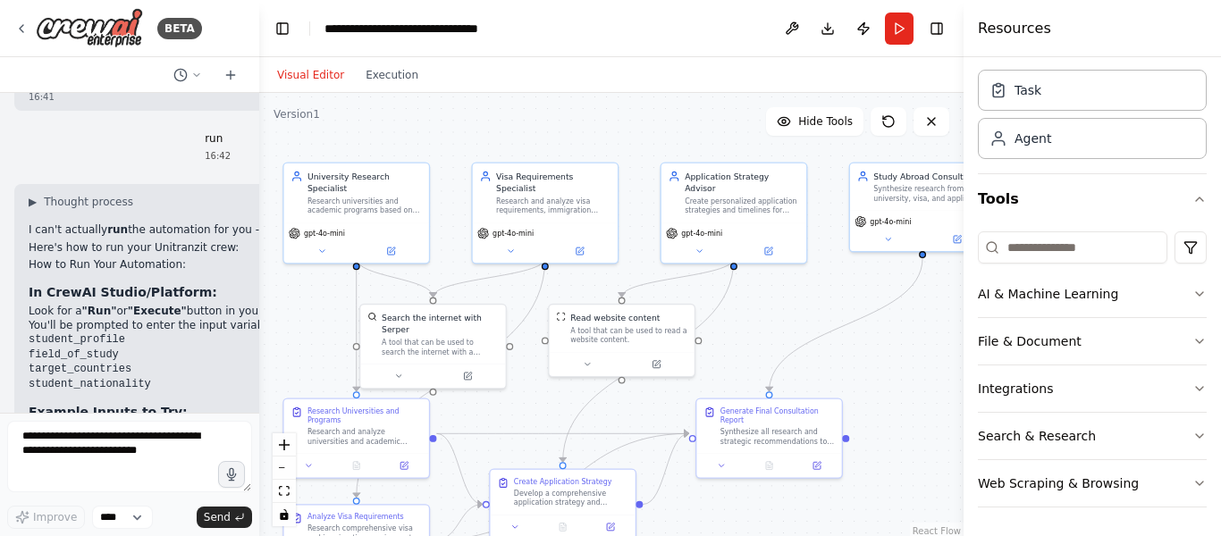
drag, startPoint x: 539, startPoint y: 129, endPoint x: 618, endPoint y: 112, distance: 81.3
click at [618, 112] on div ".deletable-edge-delete-btn { width: 20px; height: 20px; border: 0px solid #ffff…" at bounding box center [611, 316] width 704 height 447
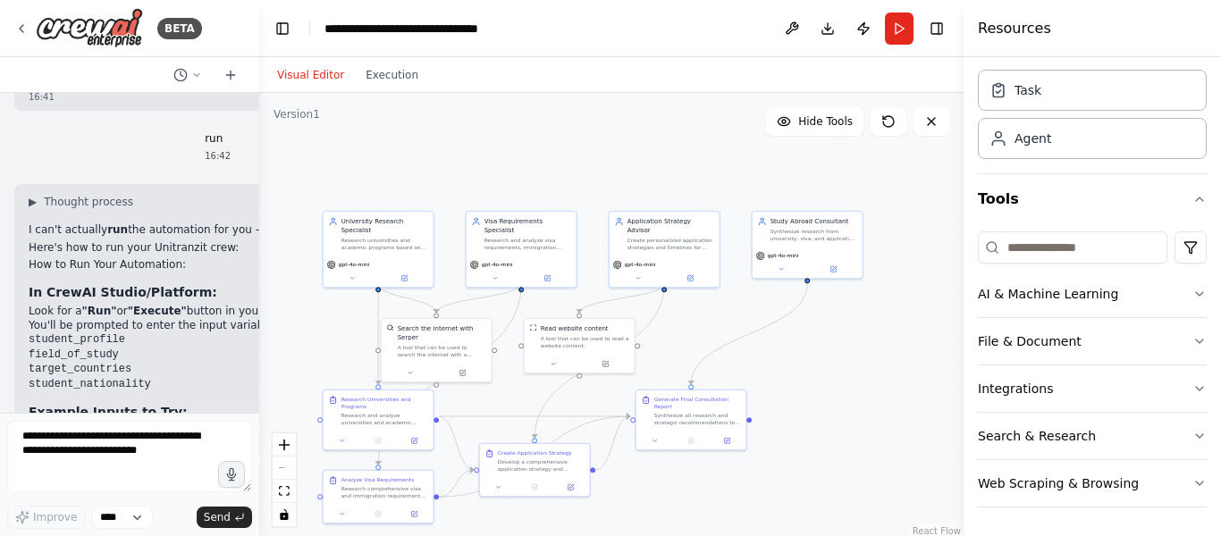
drag, startPoint x: 378, startPoint y: 177, endPoint x: 461, endPoint y: 173, distance: 83.2
click at [461, 174] on div ".deletable-edge-delete-btn { width: 20px; height: 20px; border: 0px solid #ffff…" at bounding box center [611, 316] width 704 height 447
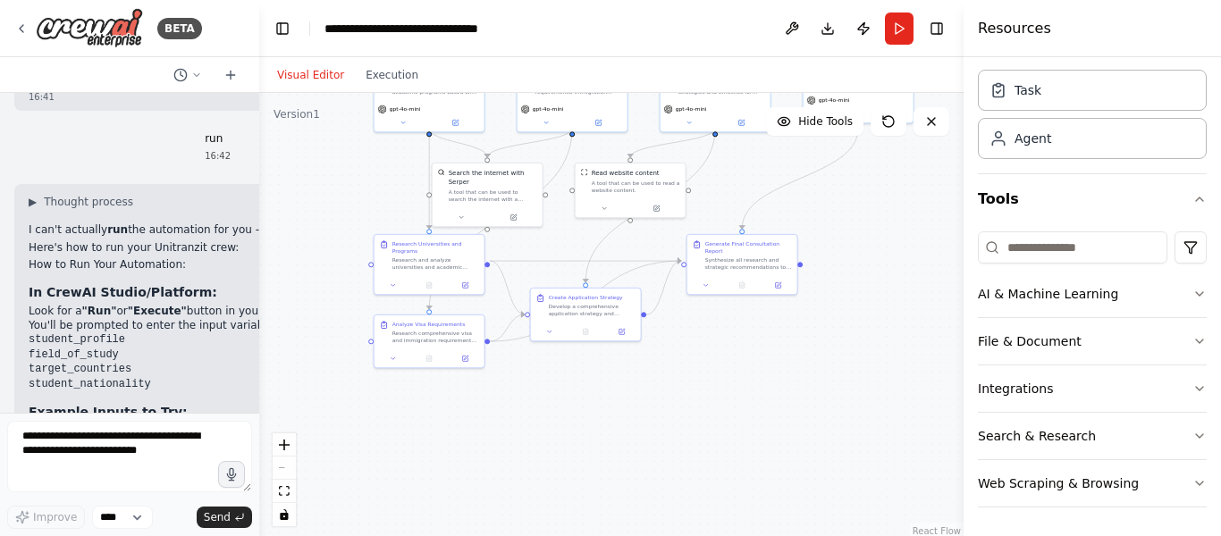
drag, startPoint x: 336, startPoint y: 317, endPoint x: 336, endPoint y: 150, distance: 167.1
click at [336, 150] on div ".deletable-edge-delete-btn { width: 20px; height: 20px; border: 0px solid #ffff…" at bounding box center [611, 316] width 704 height 447
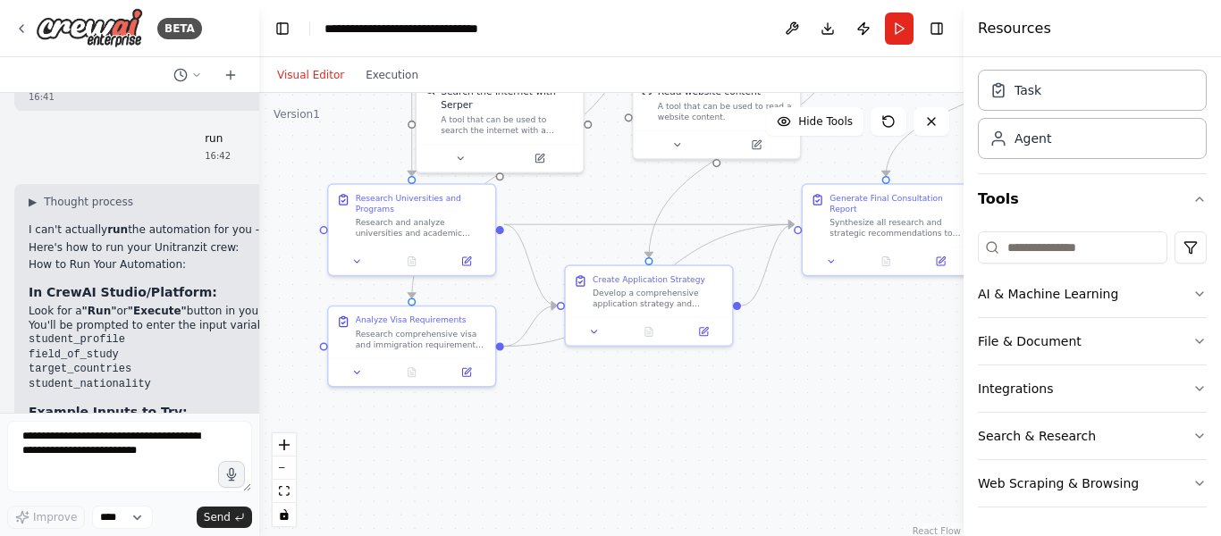
drag, startPoint x: 550, startPoint y: 387, endPoint x: 639, endPoint y: 417, distance: 94.4
click at [639, 417] on div ".deletable-edge-delete-btn { width: 20px; height: 20px; border: 0px solid #ffff…" at bounding box center [611, 316] width 704 height 447
click at [593, 328] on icon at bounding box center [594, 329] width 5 height 3
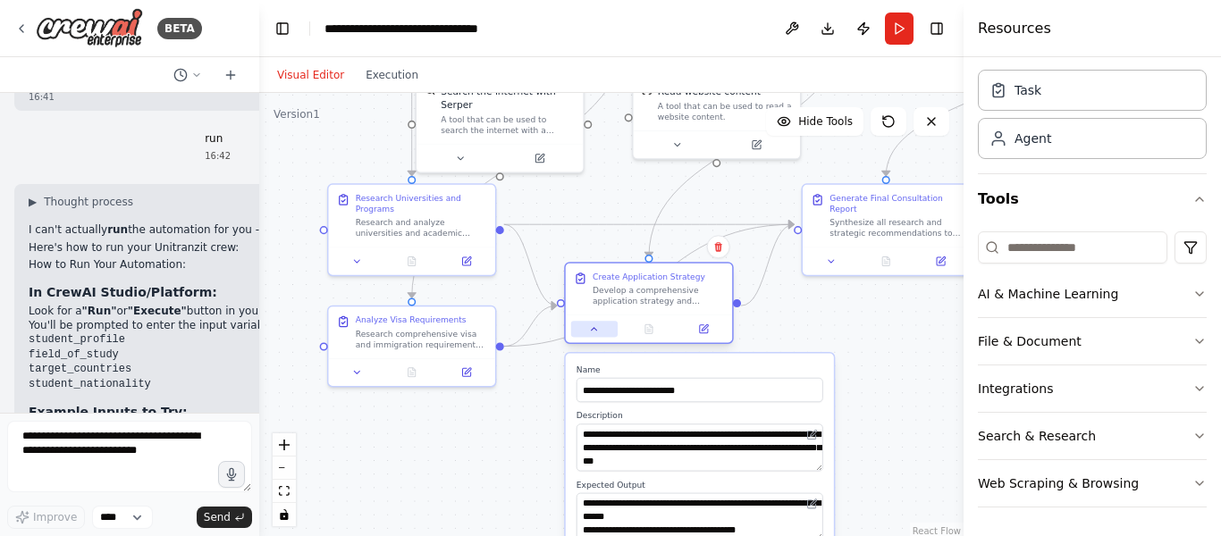
click at [593, 325] on icon at bounding box center [594, 329] width 11 height 11
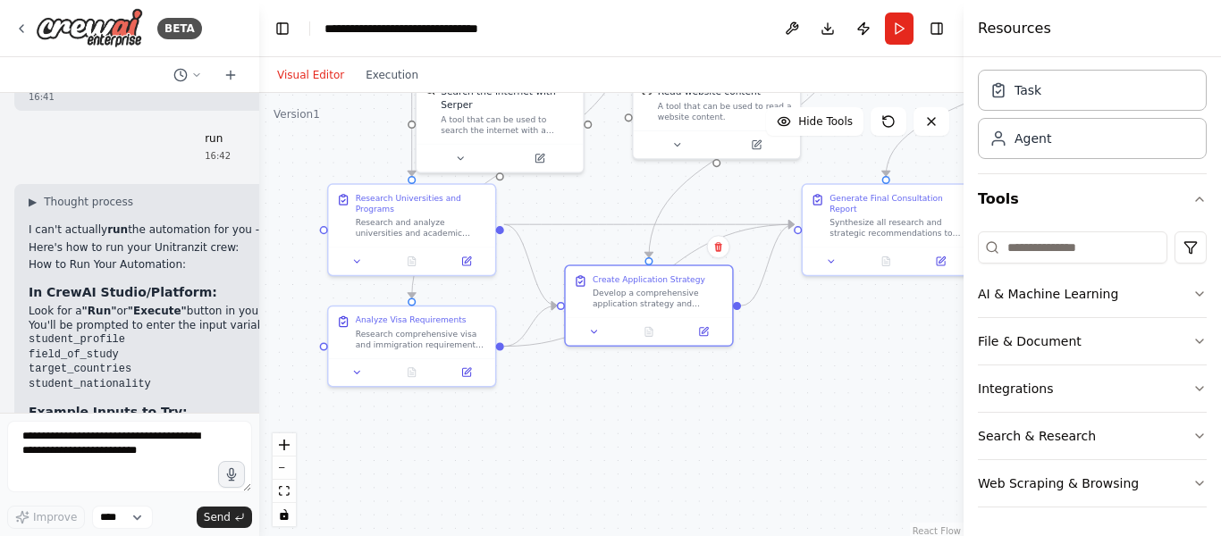
click at [751, 520] on div ".deletable-edge-delete-btn { width: 20px; height: 20px; border: 0px solid #ffff…" at bounding box center [611, 316] width 704 height 447
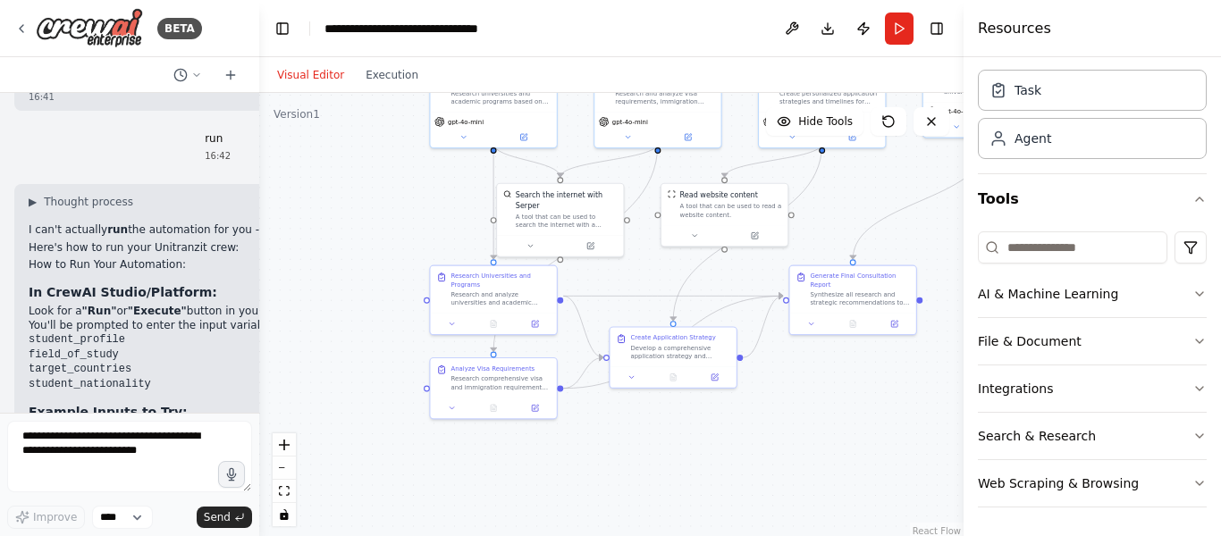
click at [369, 271] on div ".deletable-edge-delete-btn { width: 20px; height: 20px; border: 0px solid #ffff…" at bounding box center [611, 316] width 704 height 447
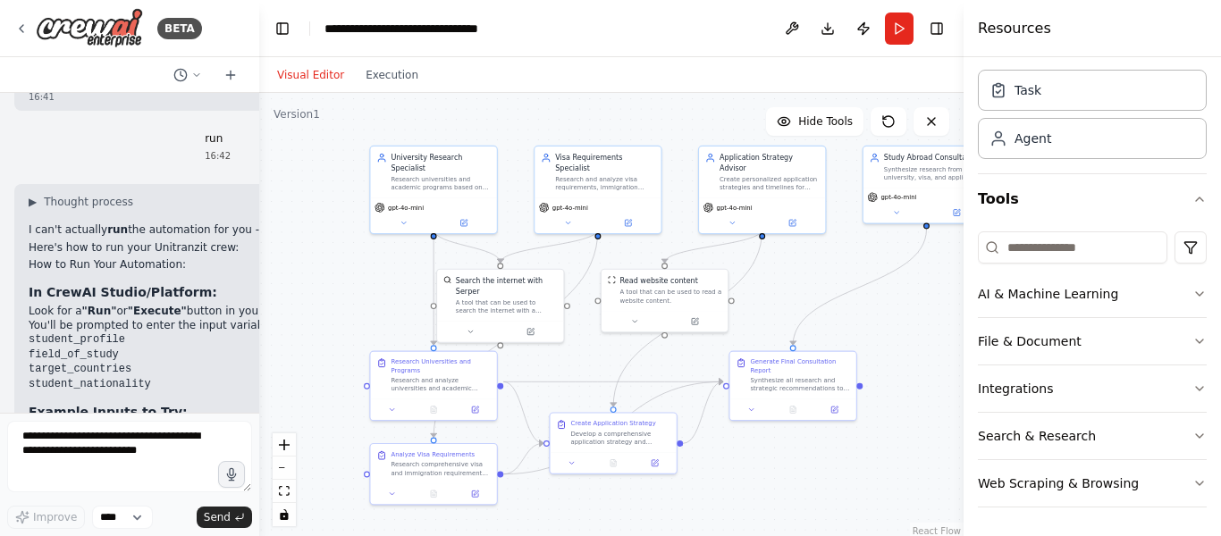
drag, startPoint x: 397, startPoint y: 227, endPoint x: 337, endPoint y: 315, distance: 106.1
click at [337, 315] on div ".deletable-edge-delete-btn { width: 20px; height: 20px; border: 0px solid #ffff…" at bounding box center [611, 316] width 704 height 447
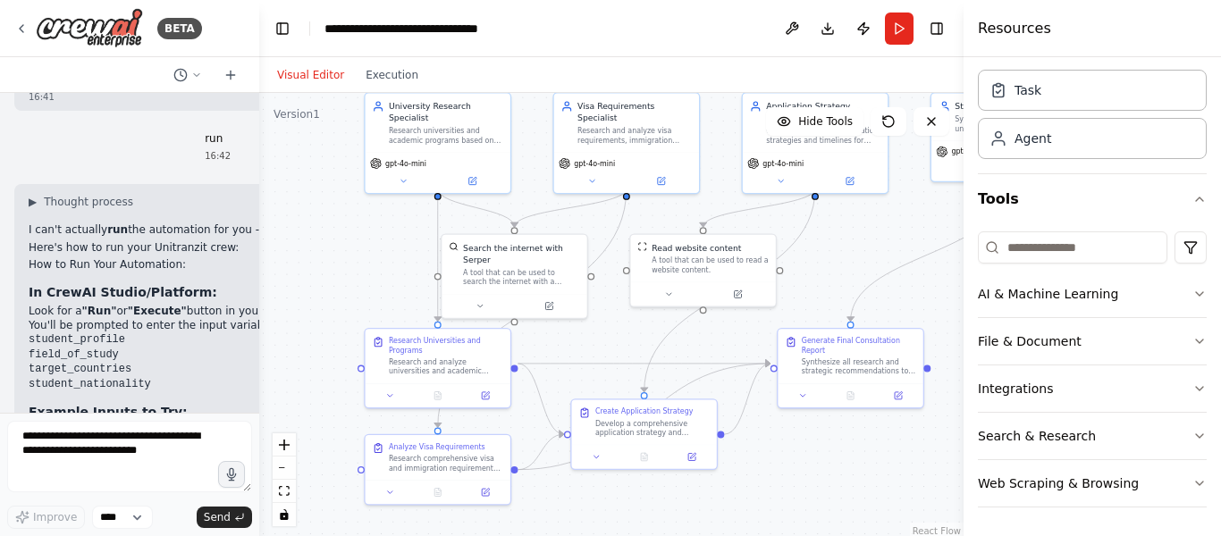
drag, startPoint x: 361, startPoint y: 296, endPoint x: 357, endPoint y: 263, distance: 33.3
click at [357, 263] on div ".deletable-edge-delete-btn { width: 20px; height: 20px; border: 0px solid #ffff…" at bounding box center [611, 316] width 704 height 447
drag, startPoint x: 486, startPoint y: 371, endPoint x: 467, endPoint y: 385, distance: 23.6
click at [467, 393] on div at bounding box center [413, 405] width 145 height 24
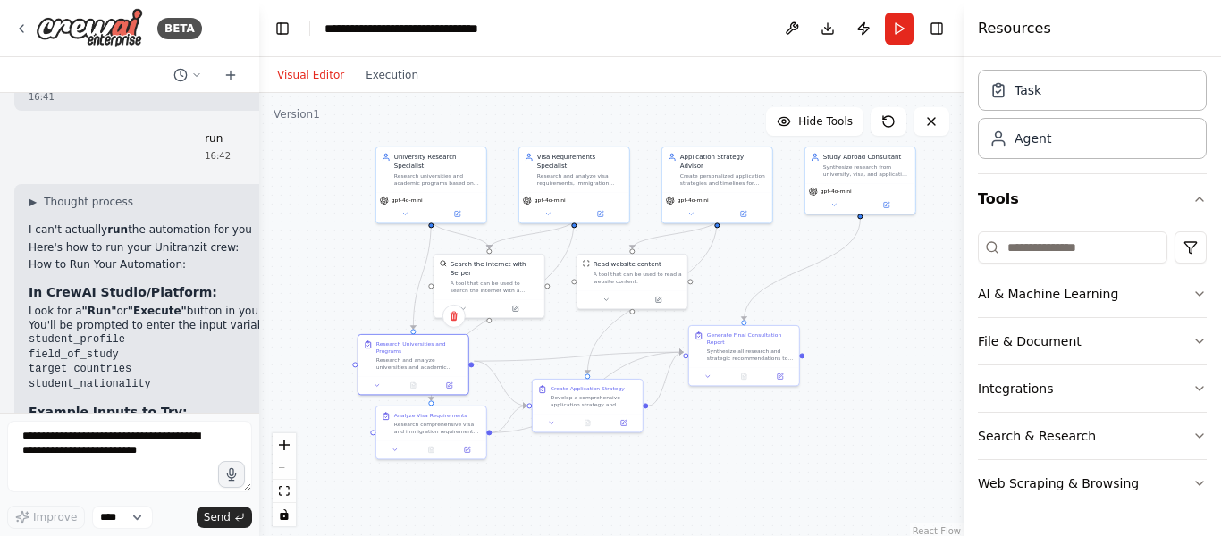
drag, startPoint x: 389, startPoint y: 256, endPoint x: 333, endPoint y: 264, distance: 56.0
click at [330, 262] on div ".deletable-edge-delete-btn { width: 20px; height: 20px; border: 0px solid #ffff…" at bounding box center [611, 316] width 704 height 447
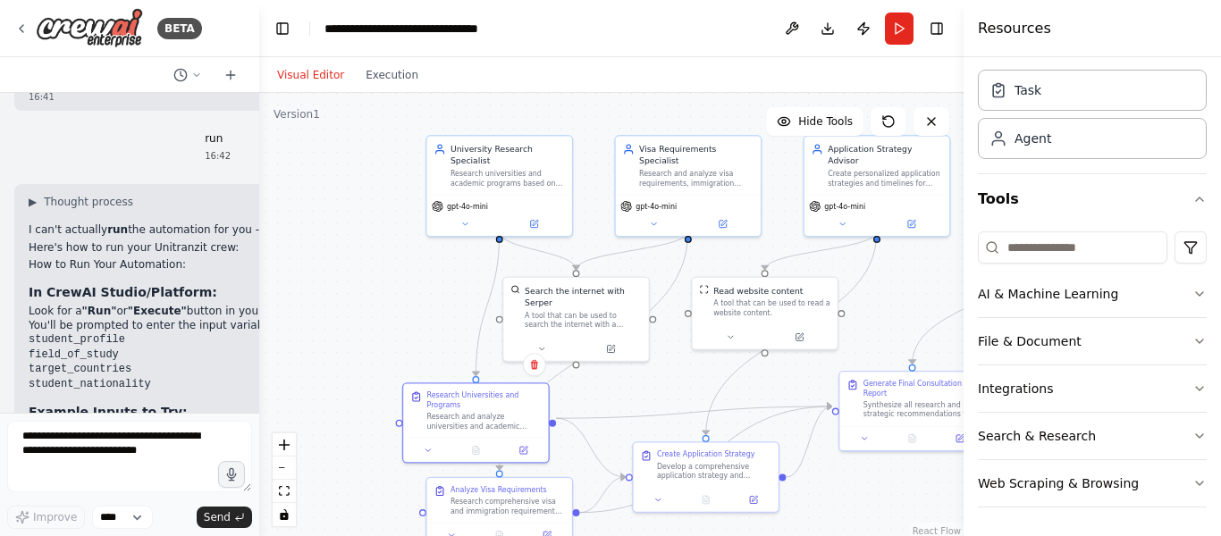
drag, startPoint x: 525, startPoint y: 362, endPoint x: 675, endPoint y: 391, distance: 152.8
click at [677, 391] on div ".deletable-edge-delete-btn { width: 20px; height: 20px; border: 0px solid #ffff…" at bounding box center [611, 316] width 704 height 447
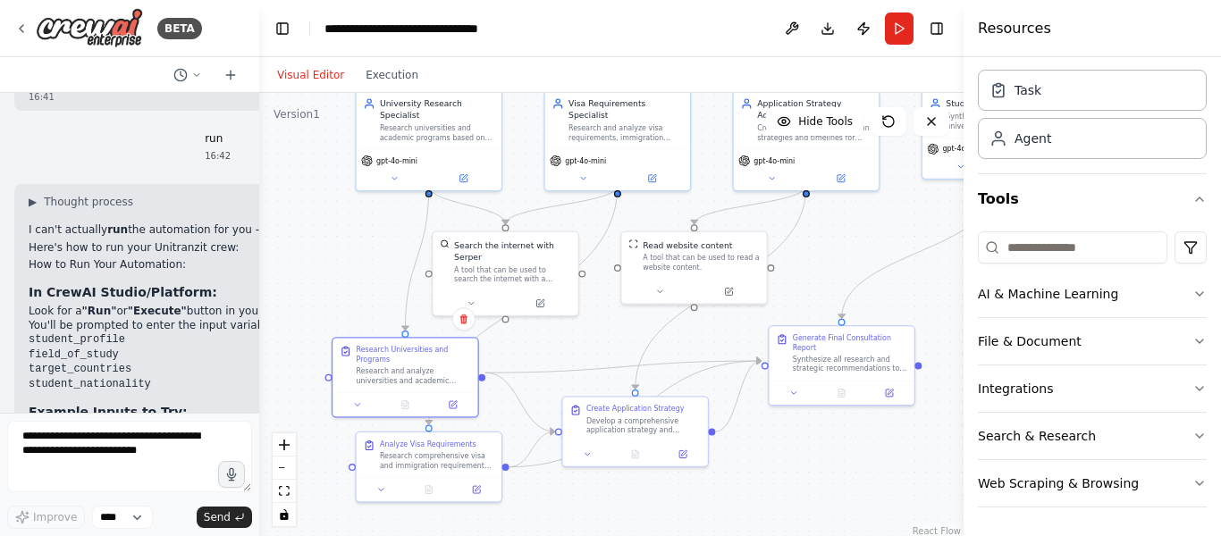
drag, startPoint x: 322, startPoint y: 288, endPoint x: 257, endPoint y: 244, distance: 77.8
click at [251, 243] on div "BETA i want a ui for this langchain based study abroad consultant called unitra…" at bounding box center [610, 268] width 1221 height 536
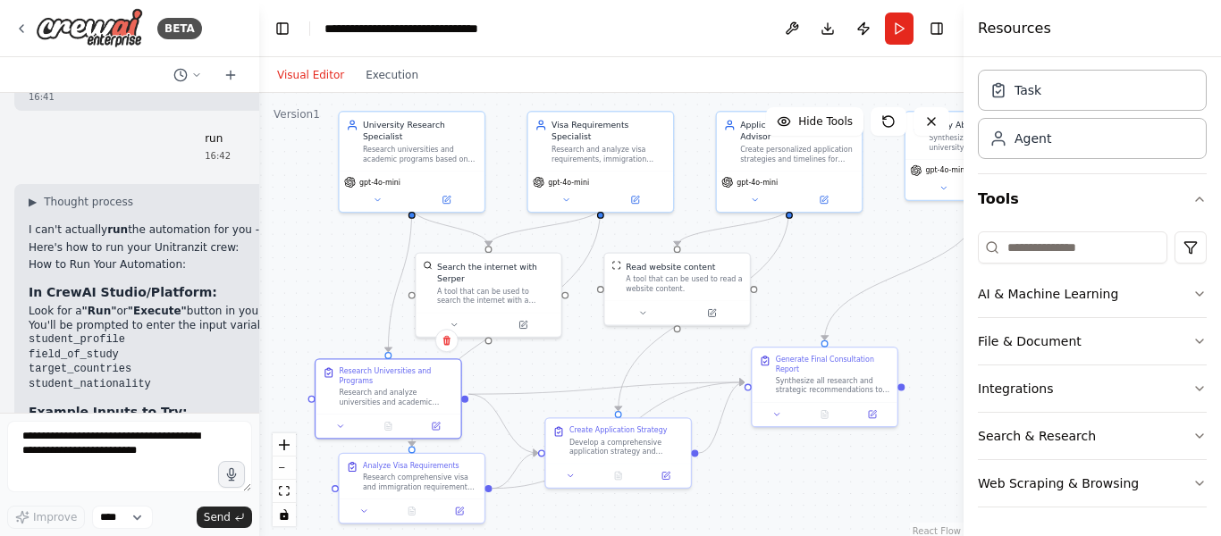
drag, startPoint x: 360, startPoint y: 233, endPoint x: 347, endPoint y: 236, distance: 13.7
click at [347, 236] on div ".deletable-edge-delete-btn { width: 20px; height: 20px; border: 0px solid #ffff…" at bounding box center [611, 316] width 704 height 447
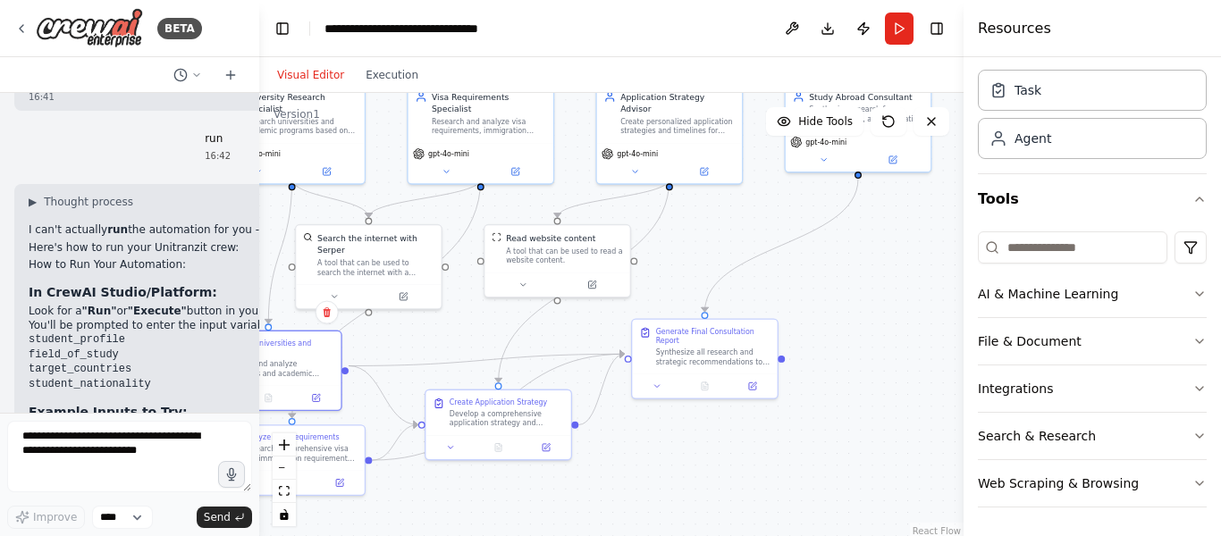
drag, startPoint x: 651, startPoint y: 245, endPoint x: 835, endPoint y: 245, distance: 183.2
click at [841, 245] on div ".deletable-edge-delete-btn { width: 20px; height: 20px; border: 0px solid #ffff…" at bounding box center [611, 316] width 704 height 447
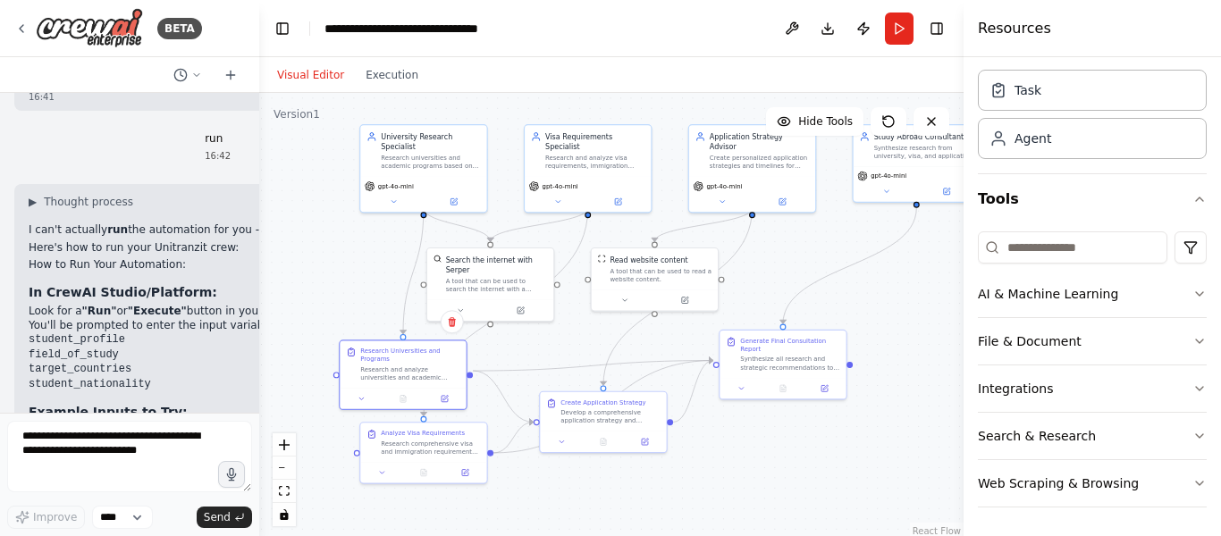
drag, startPoint x: 374, startPoint y: 259, endPoint x: 333, endPoint y: 256, distance: 40.4
click at [333, 256] on div ".deletable-edge-delete-btn { width: 20px; height: 20px; border: 0px solid #ffff…" at bounding box center [611, 316] width 704 height 447
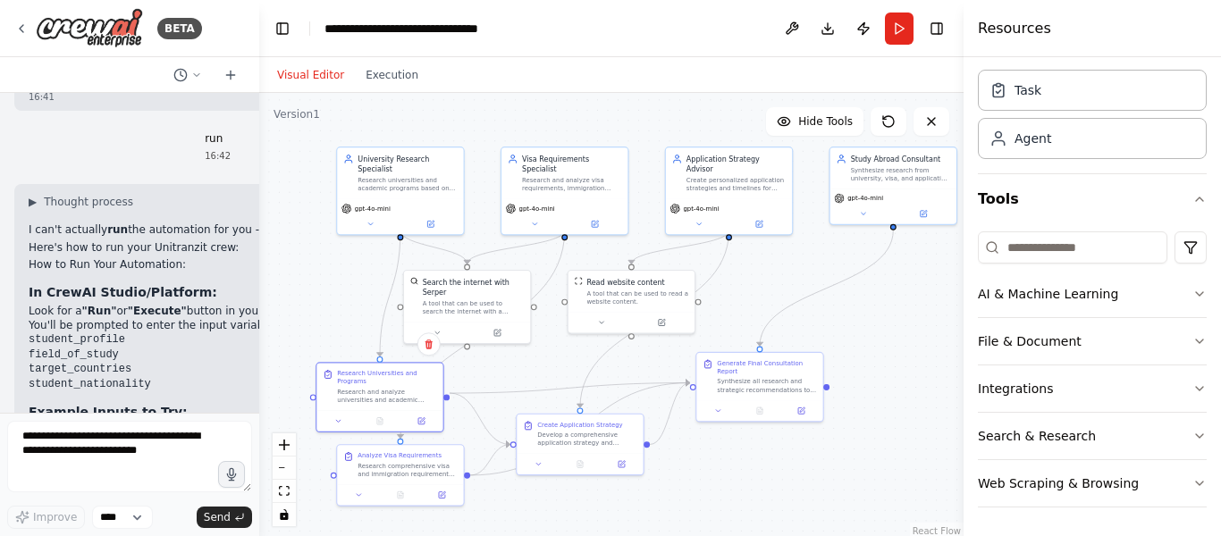
drag, startPoint x: 333, startPoint y: 256, endPoint x: 311, endPoint y: 278, distance: 31.6
click at [311, 278] on div ".deletable-edge-delete-btn { width: 20px; height: 20px; border: 0px solid #ffff…" at bounding box center [611, 316] width 704 height 447
click at [547, 467] on button at bounding box center [543, 462] width 35 height 13
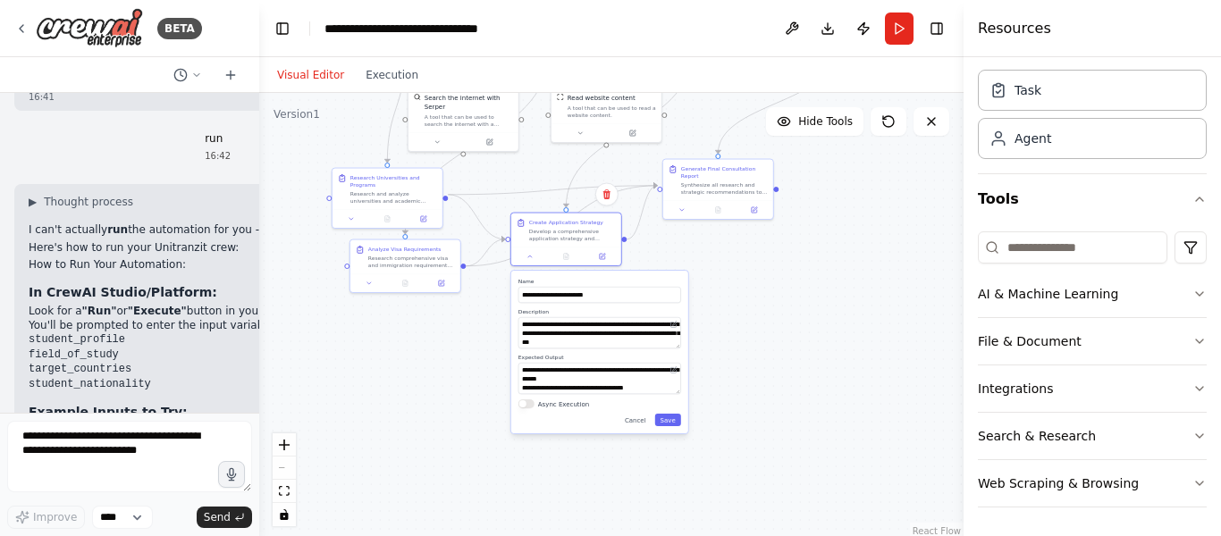
drag, startPoint x: 782, startPoint y: 473, endPoint x: 768, endPoint y: 265, distance: 208.7
click at [768, 265] on div ".deletable-edge-delete-btn { width: 20px; height: 20px; border: 0px solid #ffff…" at bounding box center [611, 316] width 704 height 447
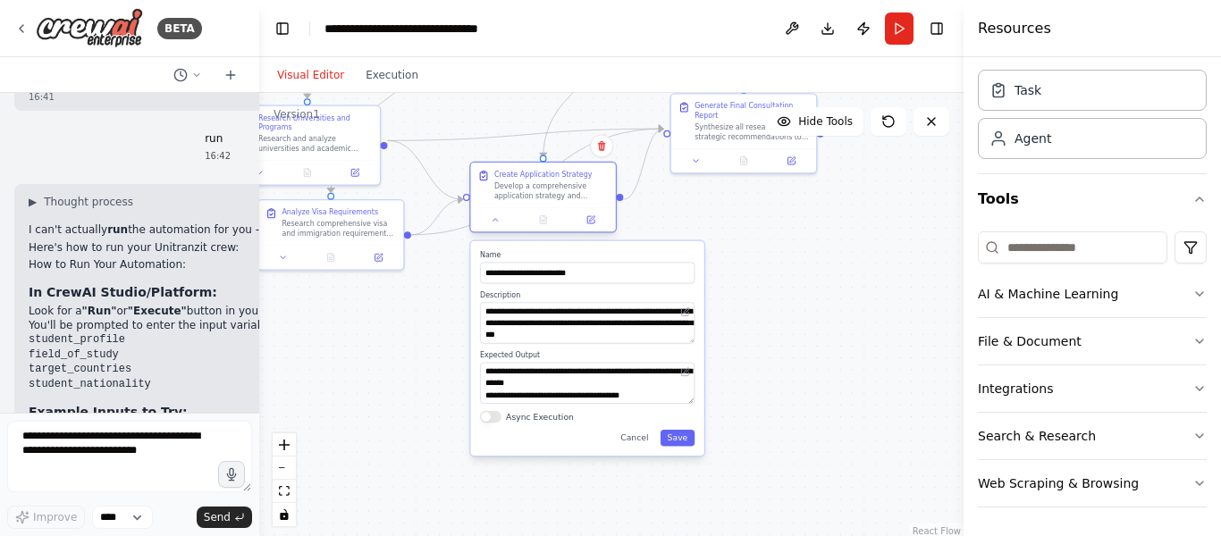
click at [484, 231] on div at bounding box center [543, 219] width 145 height 24
click at [497, 229] on div at bounding box center [543, 219] width 145 height 24
click at [497, 221] on icon at bounding box center [495, 220] width 4 height 3
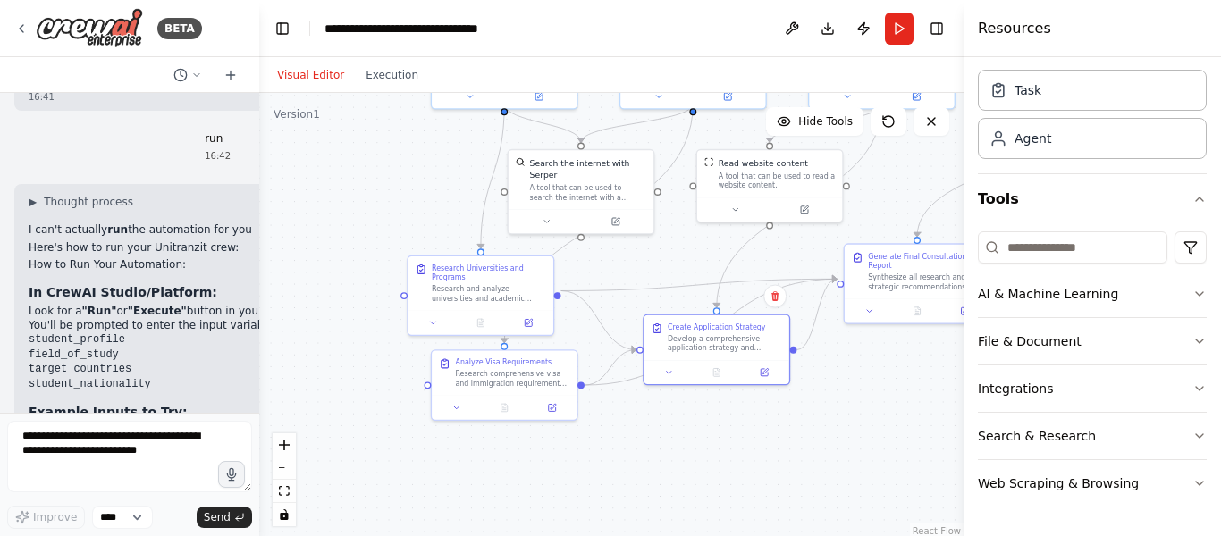
drag, startPoint x: 579, startPoint y: 392, endPoint x: 765, endPoint y: 506, distance: 217.8
click at [765, 506] on div ".deletable-edge-delete-btn { width: 20px; height: 20px; border: 0px solid #ffff…" at bounding box center [611, 316] width 704 height 447
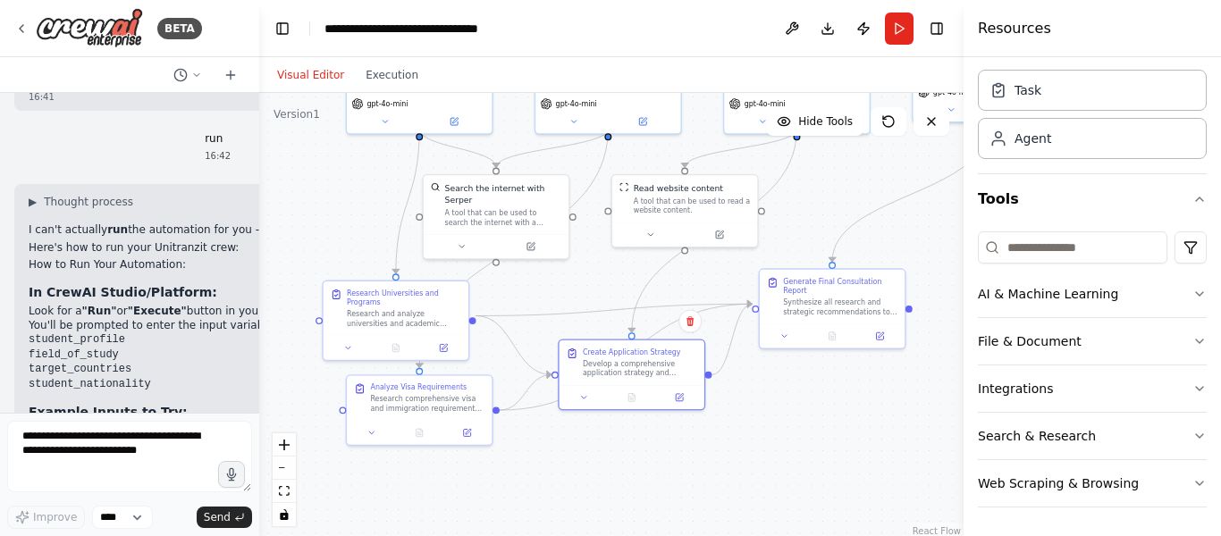
drag, startPoint x: 739, startPoint y: 499, endPoint x: 618, endPoint y: 557, distance: 133.9
click at [618, 535] on html "BETA i want a ui for this langchain based study abroad consultant called unitra…" at bounding box center [610, 268] width 1221 height 536
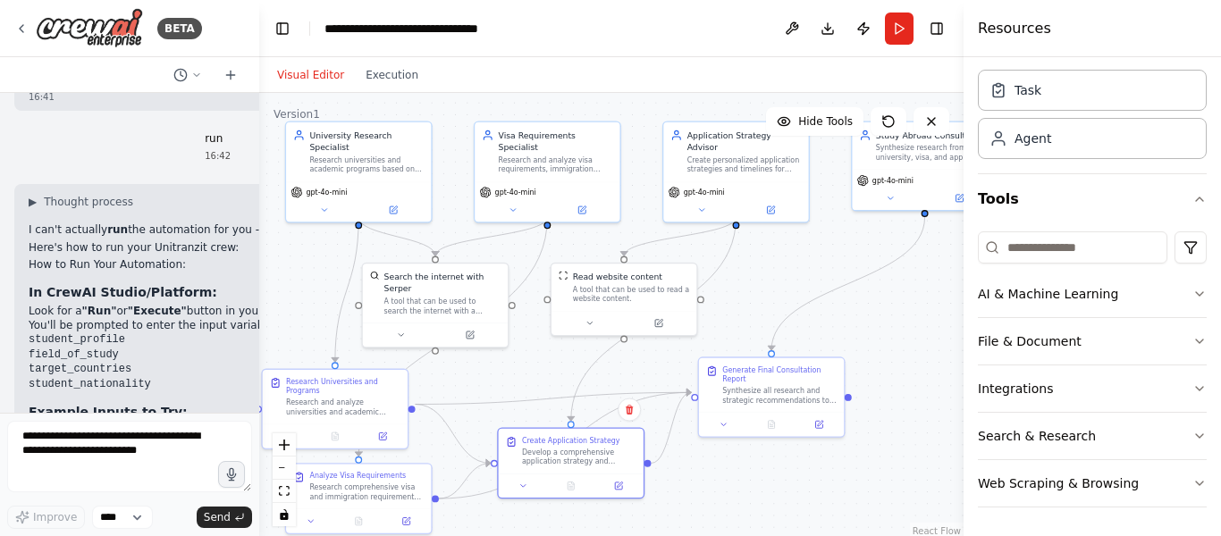
drag, startPoint x: 323, startPoint y: 214, endPoint x: 309, endPoint y: 254, distance: 41.5
click at [309, 254] on div ".deletable-edge-delete-btn { width: 20px; height: 20px; border: 0px solid #ffff…" at bounding box center [611, 316] width 704 height 447
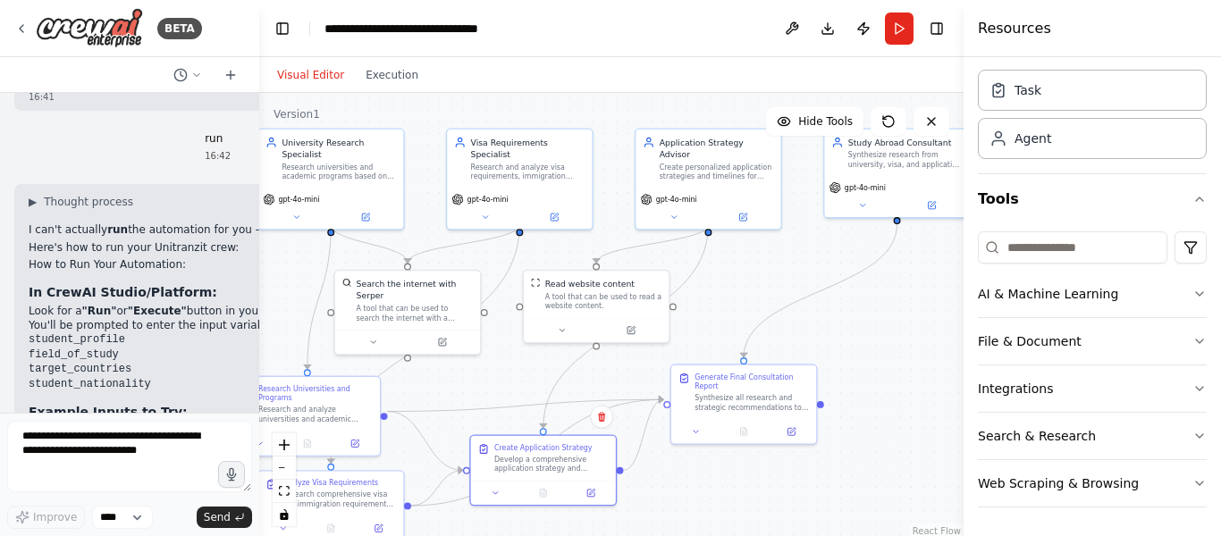
drag, startPoint x: 827, startPoint y: 252, endPoint x: 799, endPoint y: 259, distance: 28.6
click at [799, 259] on div ".deletable-edge-delete-btn { width: 20px; height: 20px; border: 0px solid #ffff…" at bounding box center [611, 316] width 704 height 447
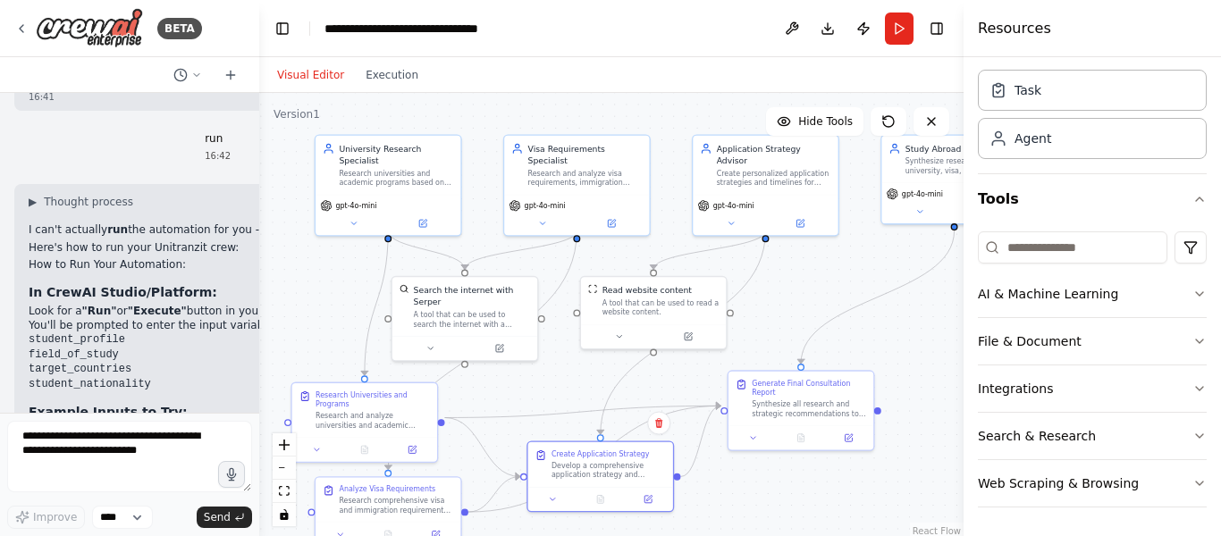
drag, startPoint x: 803, startPoint y: 246, endPoint x: 860, endPoint y: 252, distance: 57.5
click at [860, 252] on div ".deletable-edge-delete-btn { width: 20px; height: 20px; border: 0px solid #ffff…" at bounding box center [611, 316] width 704 height 447
click at [289, 303] on div ".deletable-edge-delete-btn { width: 20px; height: 20px; border: 0px solid #ffff…" at bounding box center [611, 316] width 704 height 447
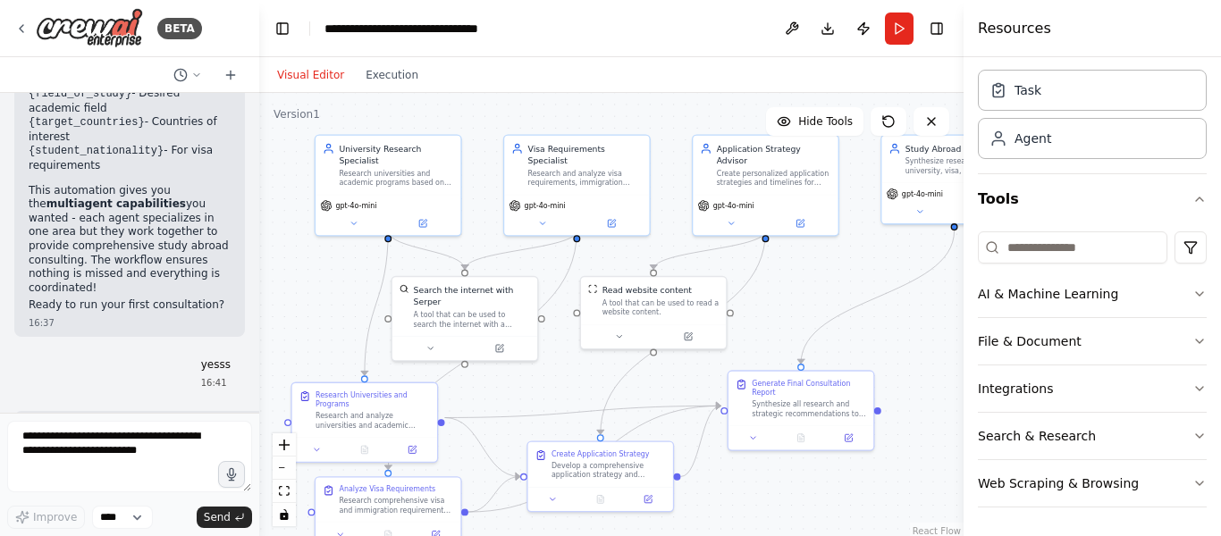
scroll to position [3990, 0]
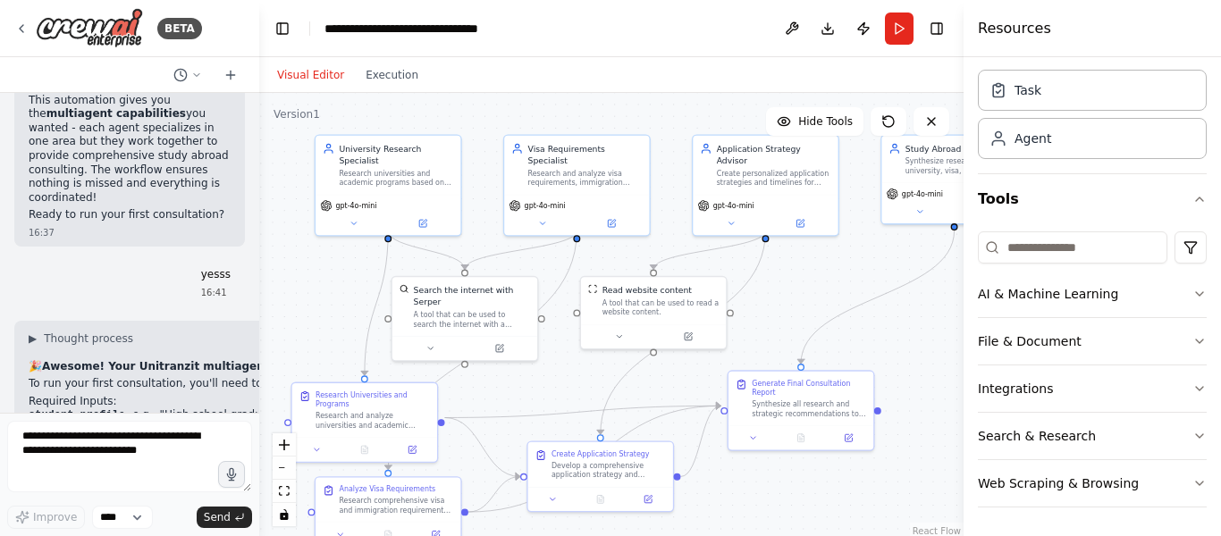
click at [313, 323] on div ".deletable-edge-delete-btn { width: 20px; height: 20px; border: 0px solid #ffff…" at bounding box center [611, 316] width 704 height 447
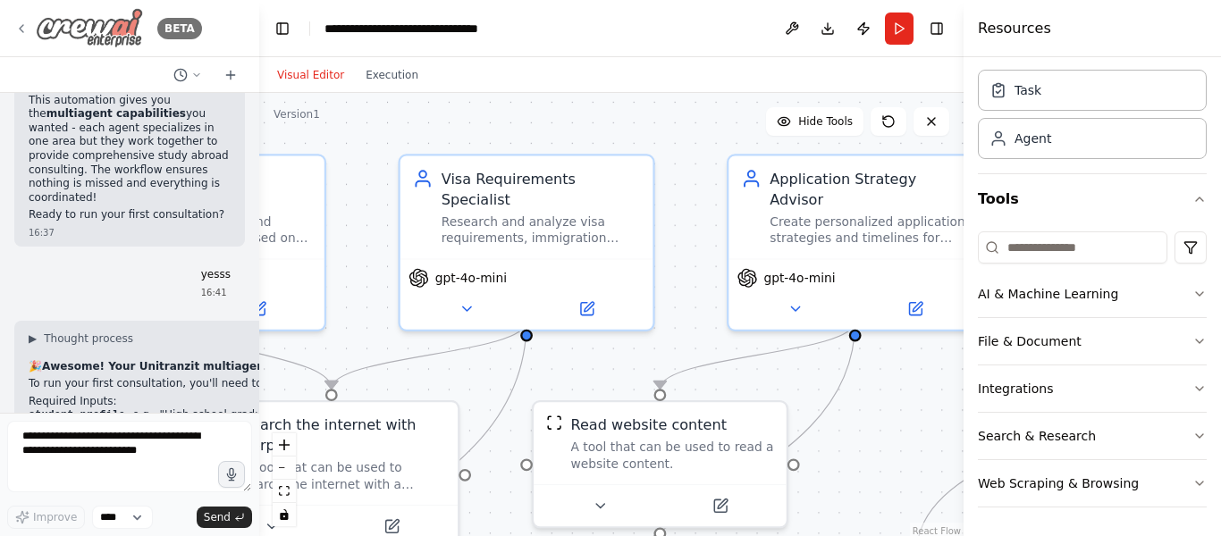
click at [104, 23] on img at bounding box center [89, 28] width 107 height 40
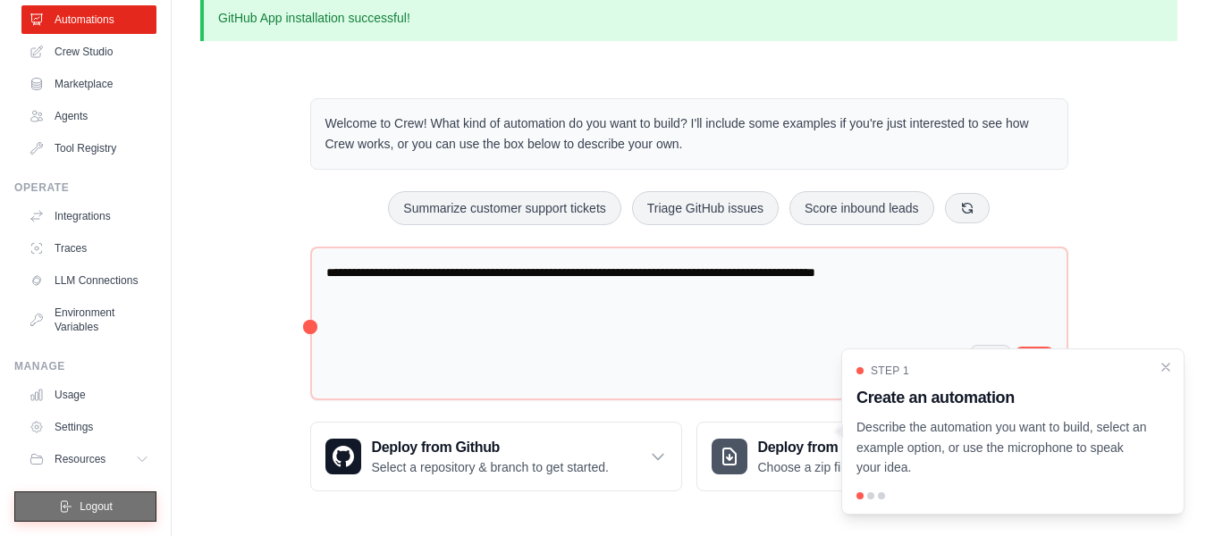
click at [37, 502] on button "Logout" at bounding box center [85, 507] width 142 height 30
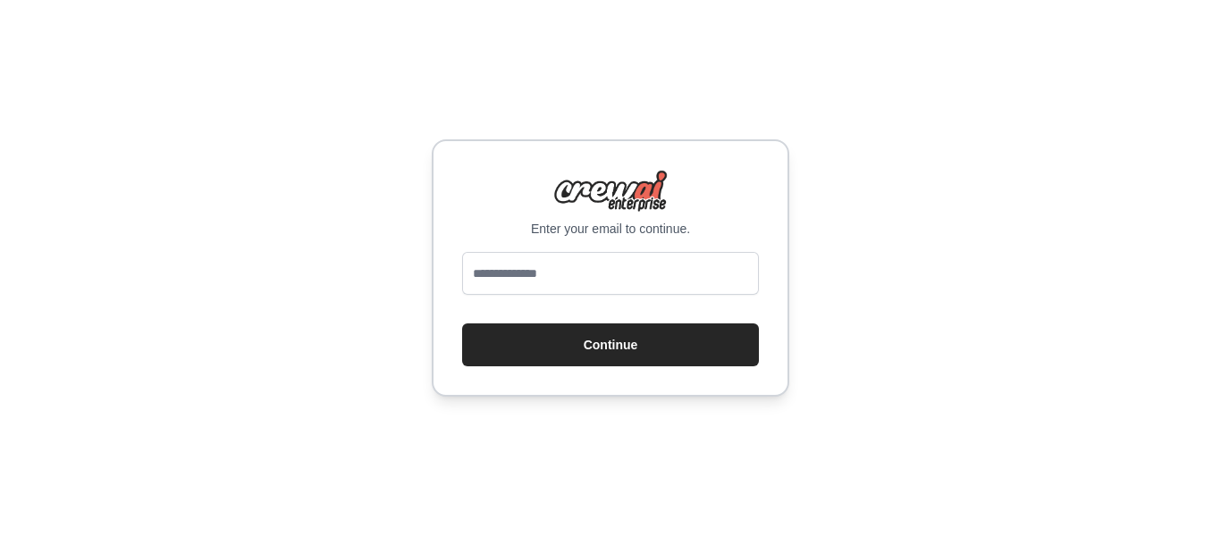
click at [869, 130] on div "Enter your email to continue. Continue" at bounding box center [610, 268] width 1221 height 536
